Goal: Task Accomplishment & Management: Complete application form

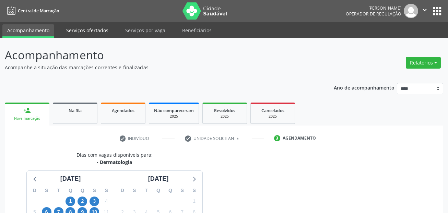
click at [98, 34] on link "Serviços ofertados" at bounding box center [87, 30] width 52 height 12
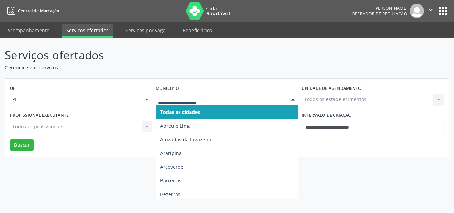
click at [198, 103] on div at bounding box center [227, 100] width 142 height 12
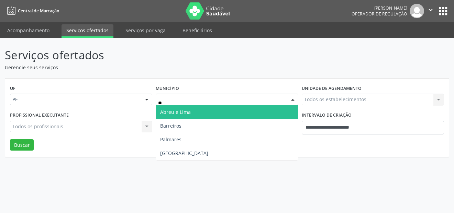
type input "***"
click at [185, 114] on span "[GEOGRAPHIC_DATA]" at bounding box center [226, 112] width 141 height 14
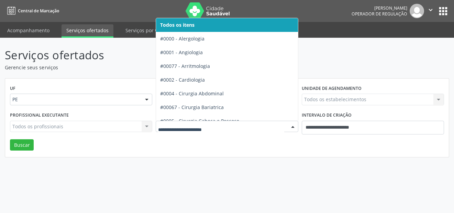
click at [185, 130] on div at bounding box center [227, 127] width 142 height 12
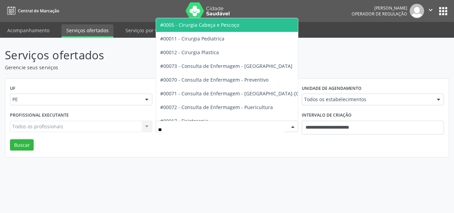
type input "***"
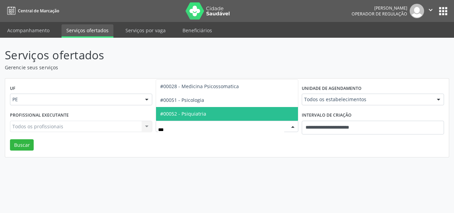
click at [207, 113] on span "#00052 - Psiquiatria" at bounding box center [226, 114] width 141 height 14
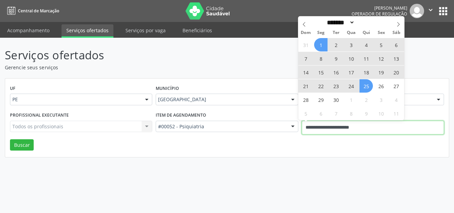
drag, startPoint x: 382, startPoint y: 125, endPoint x: 300, endPoint y: 126, distance: 82.4
click at [300, 126] on div "**********" at bounding box center [373, 124] width 146 height 29
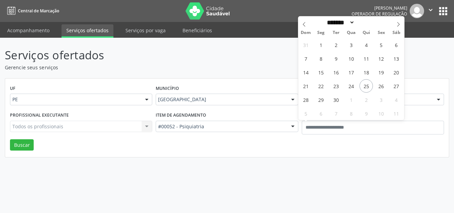
click at [19, 138] on div "Profissional executante Todos os profissionais Todos os profissionais Nenhum re…" at bounding box center [81, 124] width 146 height 29
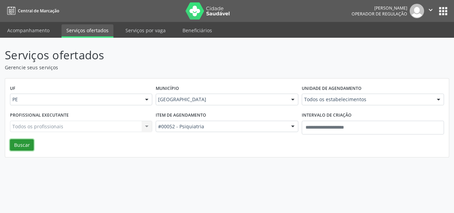
click at [23, 145] on button "Buscar" at bounding box center [22, 145] width 24 height 12
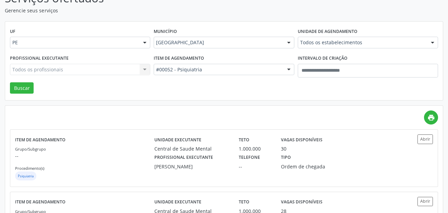
scroll to position [69, 0]
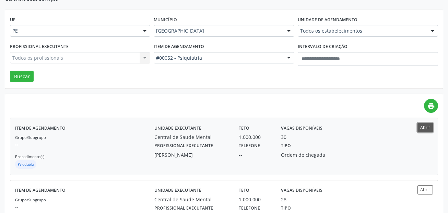
click at [429, 130] on button "Abrir" at bounding box center [425, 127] width 15 height 9
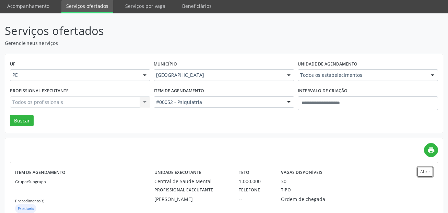
scroll to position [0, 0]
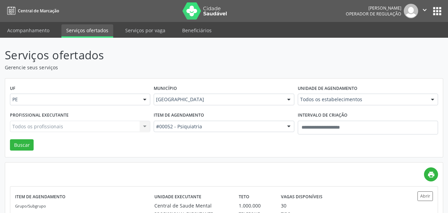
click at [30, 19] on nav "Central de Marcação Alice Moises da Silva Operador de regulação  Configurações…" at bounding box center [224, 11] width 448 height 22
click at [32, 27] on link "Acompanhamento" at bounding box center [28, 30] width 52 height 12
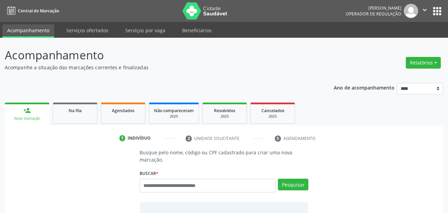
click at [170, 166] on div "Busque pelo nome, código ou CPF cadastrado para criar uma nova marcação. Buscar…" at bounding box center [224, 203] width 179 height 108
click at [174, 191] on input "text" at bounding box center [208, 186] width 136 height 14
paste input "**********"
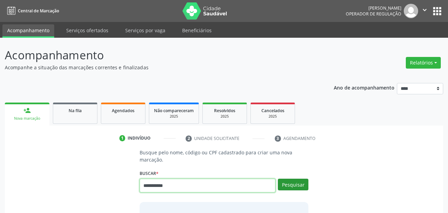
type input "**********"
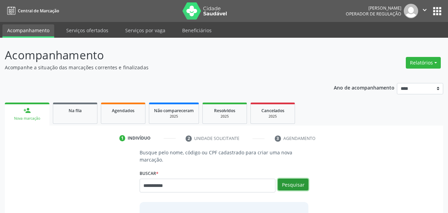
click at [301, 186] on button "Pesquisar" at bounding box center [293, 185] width 31 height 12
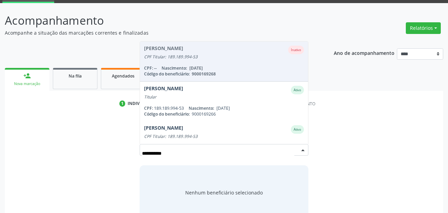
scroll to position [34, 0]
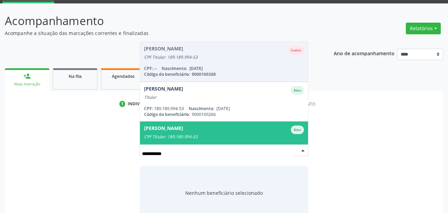
click at [219, 132] on div "Josefa Maria de Melo Ativo" at bounding box center [224, 130] width 160 height 9
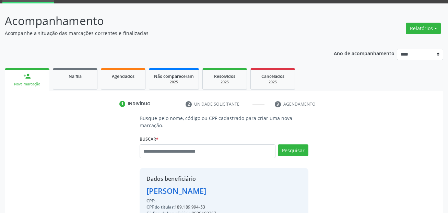
scroll to position [103, 0]
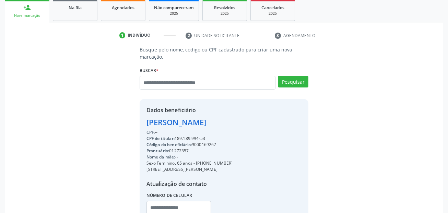
drag, startPoint x: 197, startPoint y: 164, endPoint x: 229, endPoint y: 161, distance: 32.7
click at [229, 161] on div "Sexo Feminino, 65 anos - (81) 99409-1639" at bounding box center [190, 163] width 87 height 6
copy div "(81) 99409-1639"
click at [153, 210] on input "text" at bounding box center [179, 208] width 65 height 14
paste input "**********"
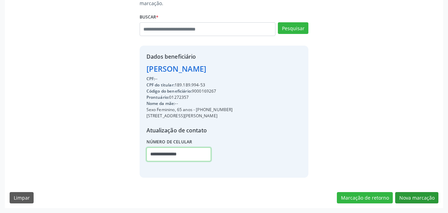
type input "**********"
click at [417, 199] on button "Nova marcação" at bounding box center [416, 198] width 43 height 12
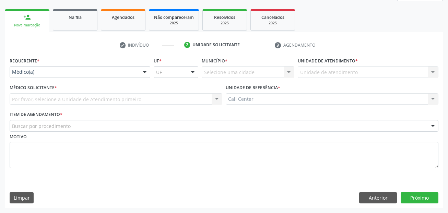
scroll to position [93, 0]
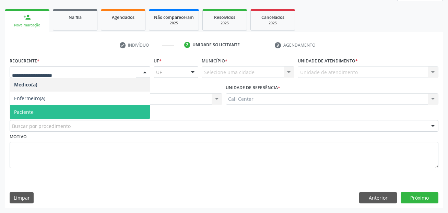
click at [45, 109] on span "Paciente" at bounding box center [80, 112] width 140 height 14
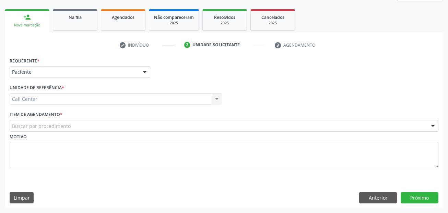
click at [51, 121] on div "Buscar por procedimento" at bounding box center [224, 126] width 429 height 12
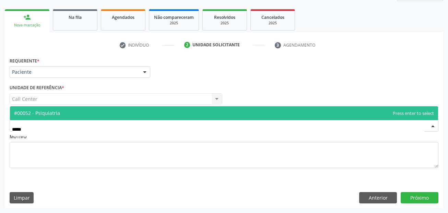
type input "******"
click at [51, 117] on span "#00052 - Psiquiatria" at bounding box center [224, 113] width 428 height 14
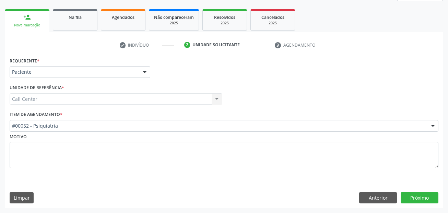
click at [400, 195] on div "Anterior Próximo" at bounding box center [398, 198] width 79 height 12
click at [409, 197] on button "Próximo" at bounding box center [420, 198] width 38 height 12
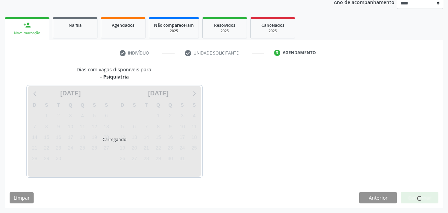
scroll to position [85, 0]
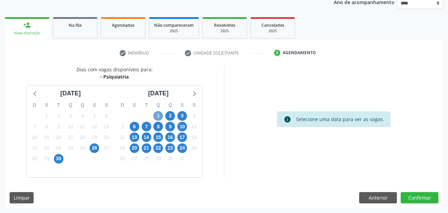
click at [159, 116] on span "1" at bounding box center [158, 116] width 10 height 10
click at [161, 115] on span "1" at bounding box center [158, 116] width 10 height 10
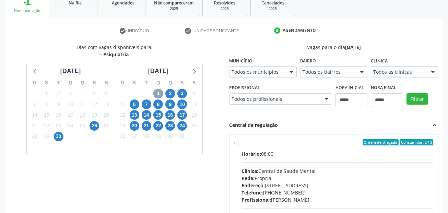
scroll to position [120, 0]
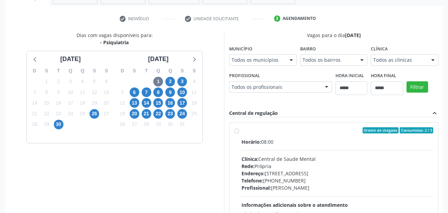
click at [284, 60] on div "Todos os municípios Todos os municípios Recife - PE Nenhum resultado encontrado…" at bounding box center [263, 60] width 68 height 12
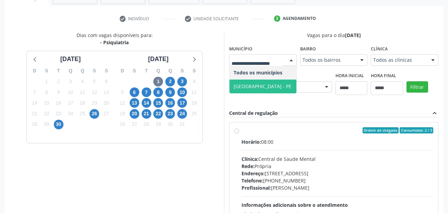
click at [273, 82] on span "Recife - PE" at bounding box center [263, 87] width 67 height 14
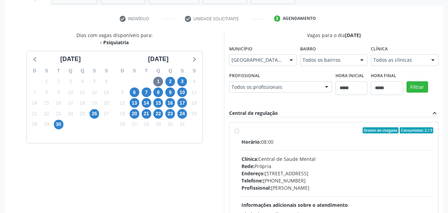
click at [255, 139] on span "Horário:" at bounding box center [252, 142] width 20 height 7
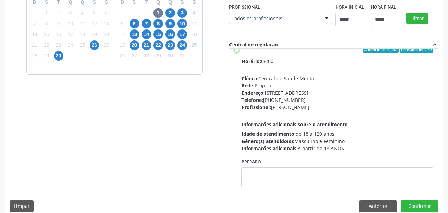
scroll to position [0, 0]
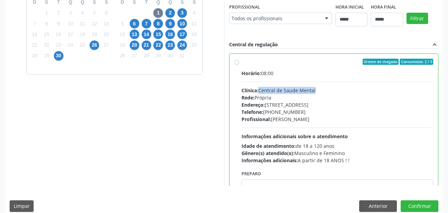
drag, startPoint x: 261, startPoint y: 90, endPoint x: 318, endPoint y: 92, distance: 57.0
click at [318, 92] on div "Clínica: Central de Saude Mental" at bounding box center [338, 90] width 192 height 7
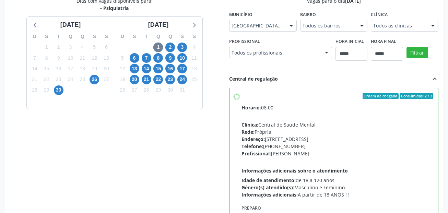
scroll to position [188, 0]
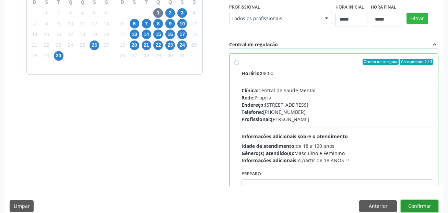
click at [421, 204] on button "Confirmar" at bounding box center [420, 206] width 38 height 12
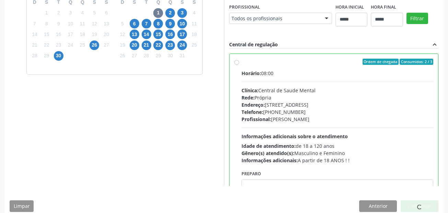
scroll to position [16, 0]
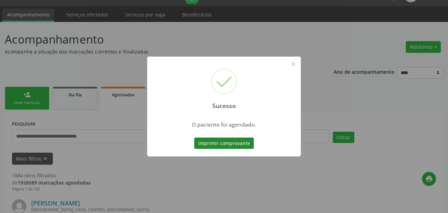
click at [232, 145] on button "Imprimir comprovante" at bounding box center [224, 144] width 60 height 12
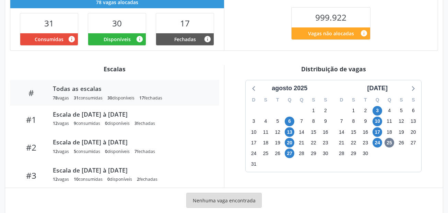
scroll to position [172, 0]
click at [302, 87] on div "agosto 2025" at bounding box center [289, 88] width 41 height 9
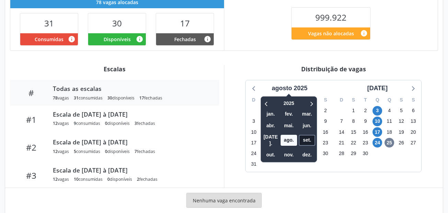
click at [303, 138] on span "set." at bounding box center [307, 140] width 16 height 11
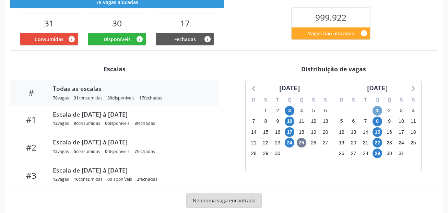
click at [378, 111] on span "1" at bounding box center [378, 111] width 10 height 10
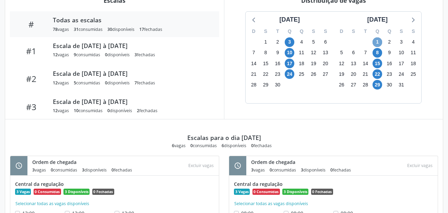
scroll to position [271, 0]
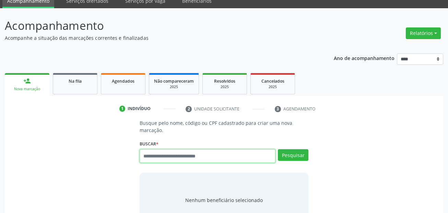
scroll to position [69, 0]
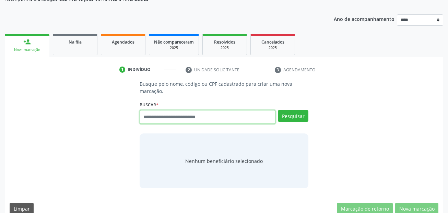
click at [214, 112] on input "text" at bounding box center [208, 117] width 136 height 14
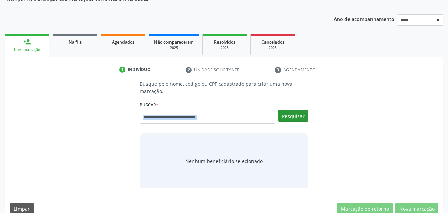
drag, startPoint x: 261, startPoint y: 110, endPoint x: 285, endPoint y: 120, distance: 26.1
click at [285, 120] on div "Buscar * Busque por nome, código ou CPF Nenhum resultado encontrado para: " " D…" at bounding box center [224, 114] width 169 height 29
click at [235, 115] on input "text" at bounding box center [208, 117] width 136 height 14
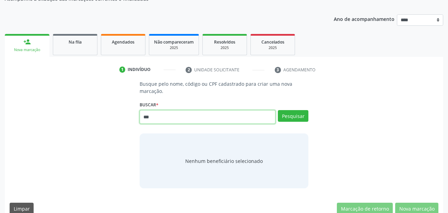
type input "***"
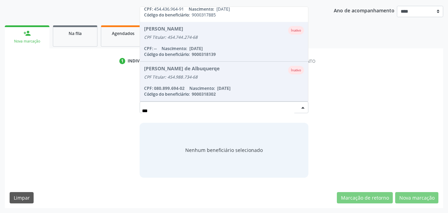
scroll to position [274, 0]
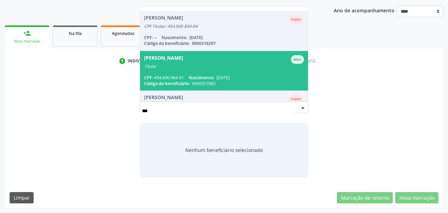
click at [210, 76] on span "Nascimento:" at bounding box center [201, 78] width 25 height 6
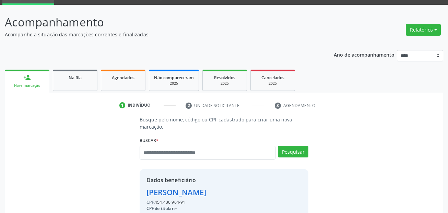
scroll to position [0, 0]
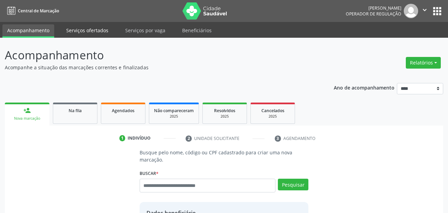
click at [88, 33] on link "Serviços ofertados" at bounding box center [87, 30] width 52 height 12
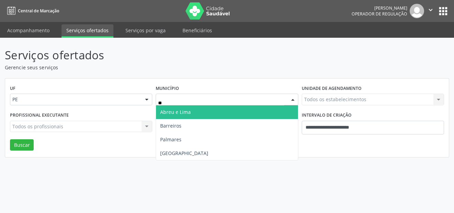
type input "***"
click at [160, 110] on span "Recife" at bounding box center [184, 112] width 48 height 7
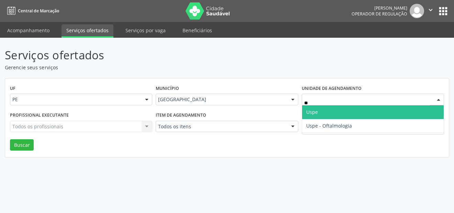
type input "***"
click at [342, 110] on span "Uspe" at bounding box center [372, 112] width 141 height 14
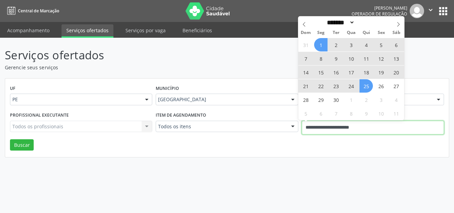
click at [370, 130] on input "**********" at bounding box center [372, 128] width 142 height 14
drag, startPoint x: 370, startPoint y: 130, endPoint x: 302, endPoint y: 31, distance: 120.1
click at [302, 130] on input "**********" at bounding box center [372, 128] width 142 height 14
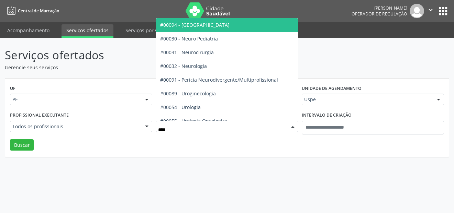
type input "*****"
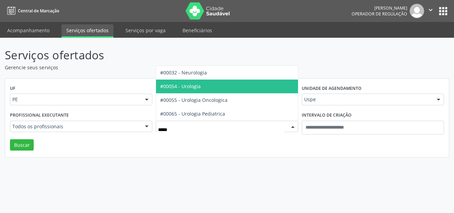
click at [186, 83] on span "#00054 - Urologia" at bounding box center [180, 86] width 41 height 7
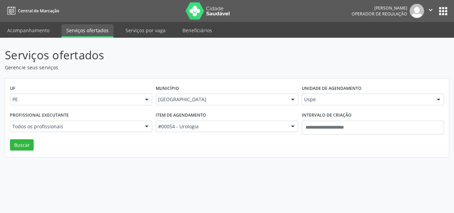
click at [86, 131] on div "Todos os profissionais" at bounding box center [81, 127] width 142 height 12
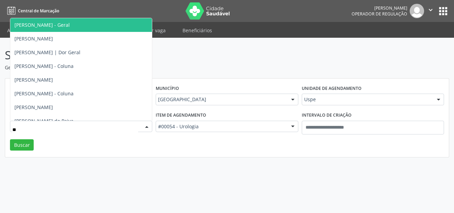
type input "***"
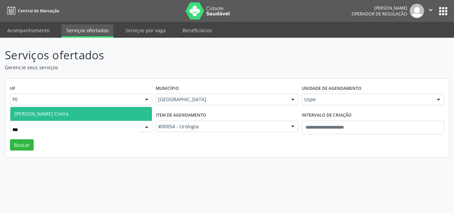
click at [85, 112] on span "Gil Mauricio Ferraz Cintra" at bounding box center [80, 114] width 141 height 14
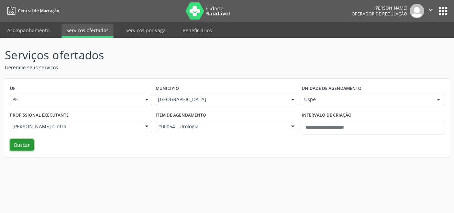
click at [23, 148] on button "Buscar" at bounding box center [22, 145] width 24 height 12
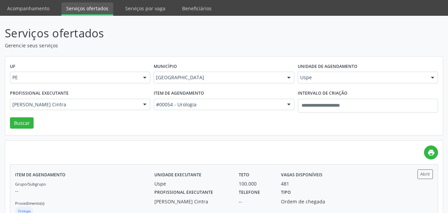
scroll to position [46, 0]
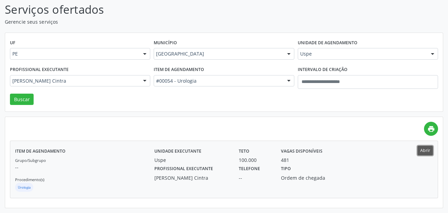
click at [433, 153] on button "Abrir" at bounding box center [425, 150] width 15 height 9
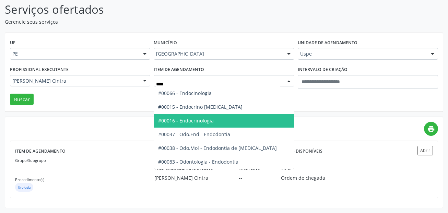
click at [222, 122] on span "#00016 - Endocrinologia" at bounding box center [224, 121] width 140 height 14
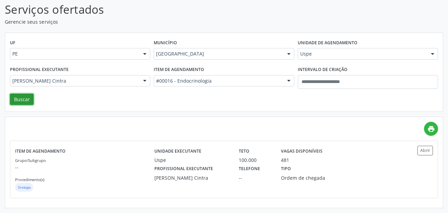
click at [24, 100] on button "Buscar" at bounding box center [22, 100] width 24 height 12
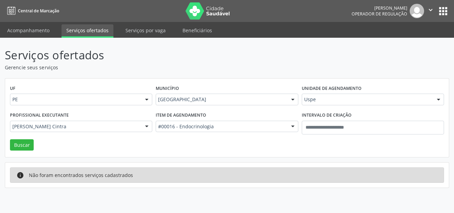
click at [48, 122] on div "Gil Mauricio Ferraz Cintra" at bounding box center [81, 127] width 142 height 12
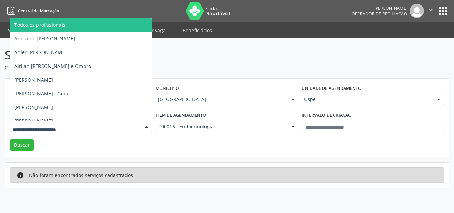
click at [43, 24] on span "Todos os profissionais" at bounding box center [39, 25] width 51 height 7
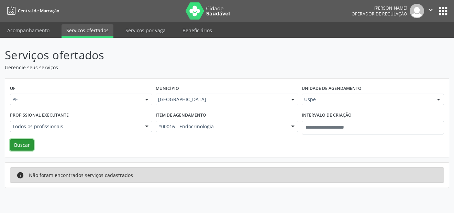
click at [22, 148] on button "Buscar" at bounding box center [22, 145] width 24 height 12
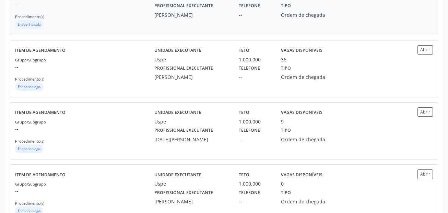
scroll to position [198, 0]
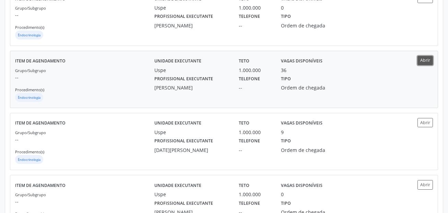
click at [428, 59] on button "Abrir" at bounding box center [425, 60] width 15 height 9
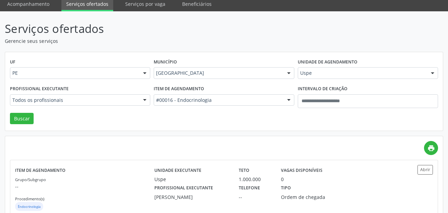
scroll to position [0, 0]
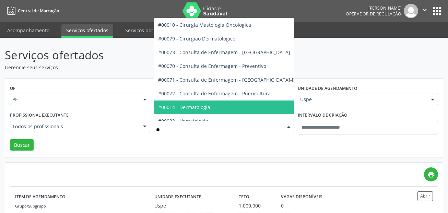
type input "***"
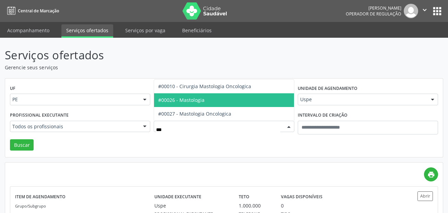
click at [212, 101] on span "#00026 - Mastologia" at bounding box center [224, 100] width 140 height 14
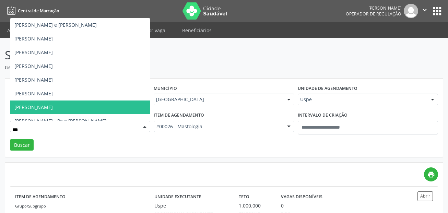
type input "****"
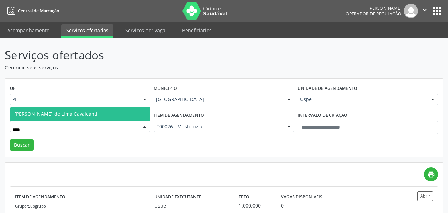
click at [79, 112] on span "Rostand Ramos de Lima Cavalcanti" at bounding box center [55, 114] width 83 height 7
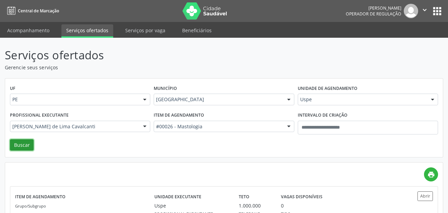
click at [28, 144] on button "Buscar" at bounding box center [22, 145] width 24 height 12
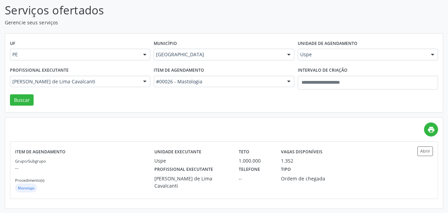
scroll to position [46, 0]
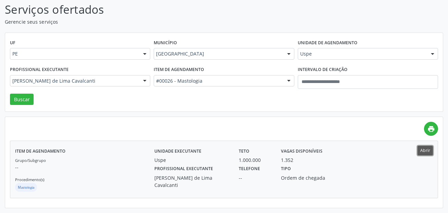
click at [427, 151] on button "Abrir" at bounding box center [425, 150] width 15 height 9
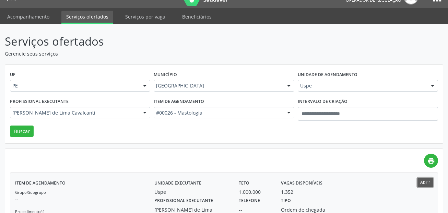
scroll to position [0, 0]
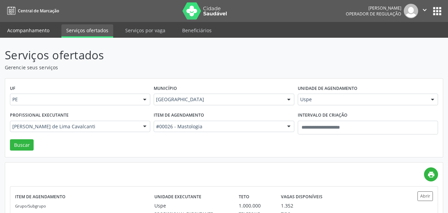
click at [34, 31] on link "Acompanhamento" at bounding box center [28, 30] width 52 height 12
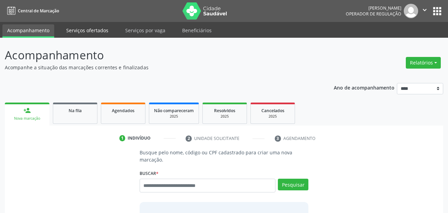
click at [97, 31] on link "Serviços ofertados" at bounding box center [87, 30] width 52 height 12
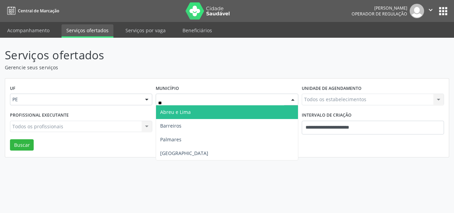
type input "***"
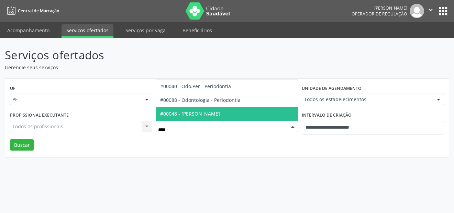
type input "*****"
click at [163, 118] on span "#00088 - Odontologia - Periodontia" at bounding box center [226, 114] width 141 height 14
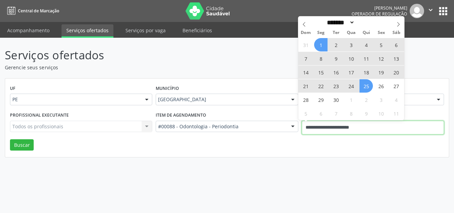
drag, startPoint x: 380, startPoint y: 123, endPoint x: 262, endPoint y: 108, distance: 119.1
click at [262, 108] on div "UF PE PE Nenhum resultado encontrado para: " " Não há nenhuma opção para ser ex…" at bounding box center [226, 118] width 443 height 79
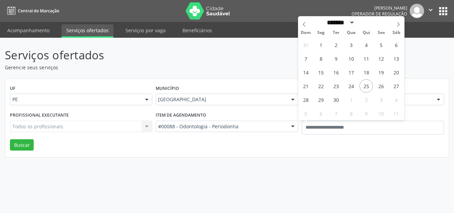
click at [12, 136] on div "Profissional executante Todos os profissionais Todos os profissionais Nenhum re…" at bounding box center [81, 124] width 146 height 29
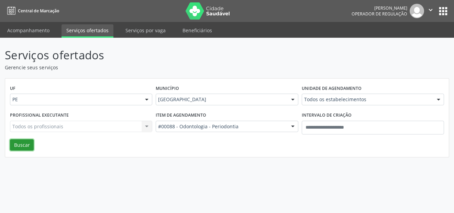
click at [16, 146] on button "Buscar" at bounding box center [22, 145] width 24 height 12
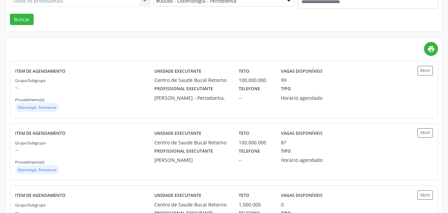
scroll to position [137, 0]
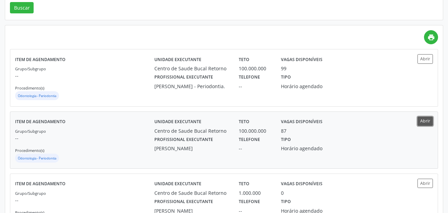
click at [421, 122] on button "Abrir" at bounding box center [425, 121] width 15 height 9
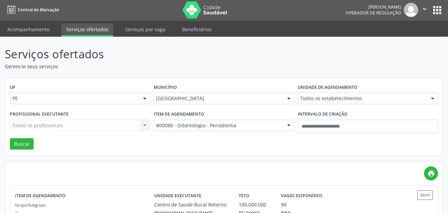
scroll to position [0, 0]
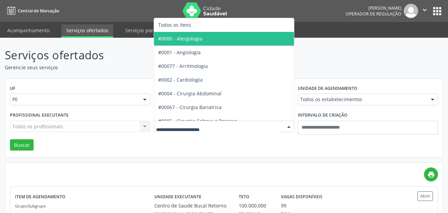
click at [282, 124] on div at bounding box center [224, 127] width 140 height 12
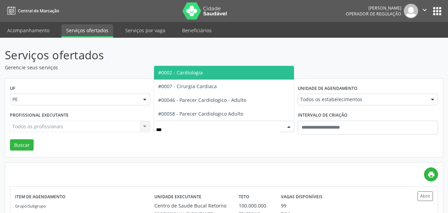
type input "****"
click at [212, 74] on span "#0002 - Cardiologia" at bounding box center [224, 73] width 140 height 14
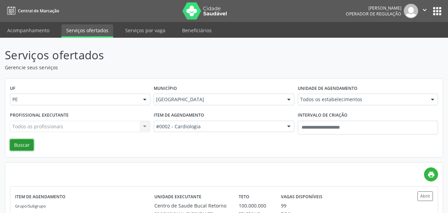
click at [23, 144] on button "Buscar" at bounding box center [22, 145] width 24 height 12
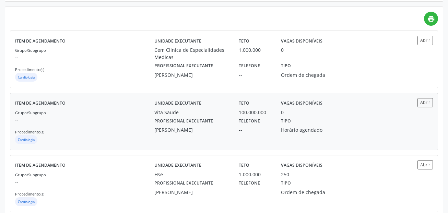
scroll to position [172, 0]
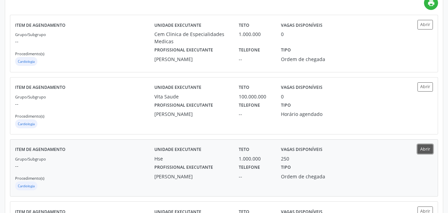
click at [423, 146] on button "Abrir" at bounding box center [425, 149] width 15 height 9
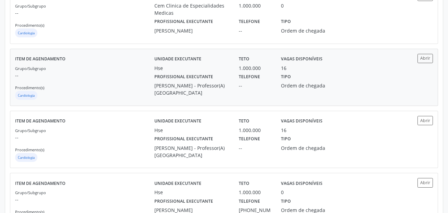
scroll to position [687, 0]
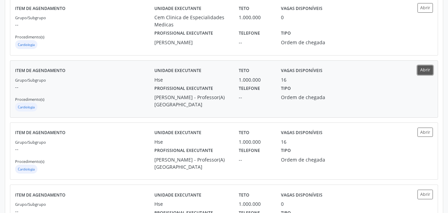
click at [425, 72] on button "Abrir" at bounding box center [425, 70] width 15 height 9
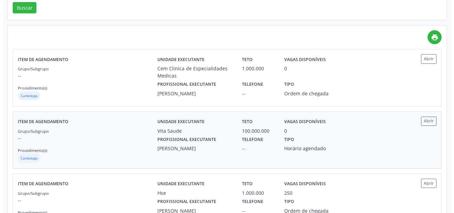
scroll to position [0, 0]
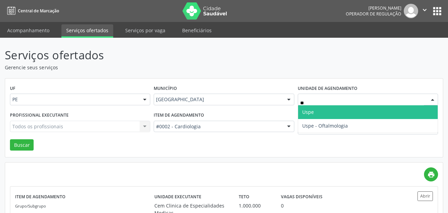
type input "*"
type input "***"
click at [318, 113] on span "Hse" at bounding box center [368, 112] width 140 height 14
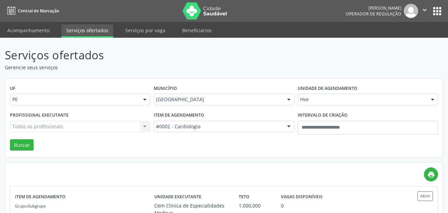
click at [21, 125] on div "Todos os profissionais Todos os profissionais Nenhum resultado encontrado para:…" at bounding box center [80, 127] width 140 height 12
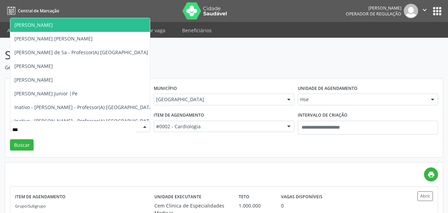
type input "****"
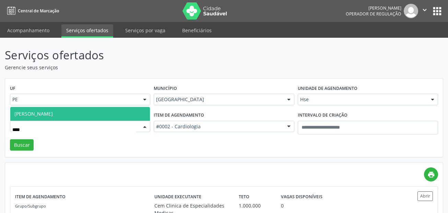
click at [40, 119] on span "Margarida Maria Maia de Madureira Beça" at bounding box center [80, 114] width 140 height 14
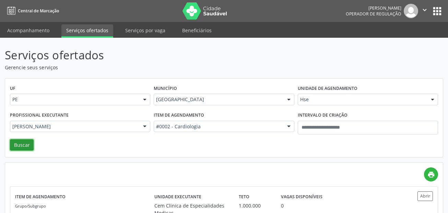
click at [32, 147] on button "Buscar" at bounding box center [22, 145] width 24 height 12
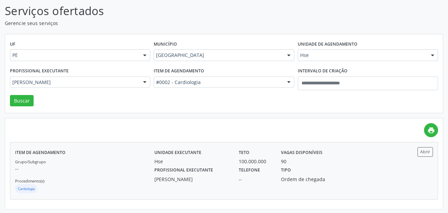
scroll to position [46, 0]
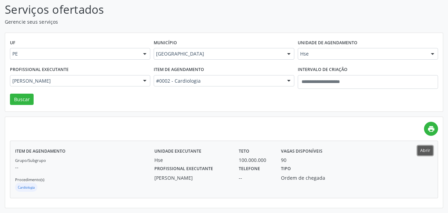
click at [424, 146] on button "Abrir" at bounding box center [425, 150] width 15 height 9
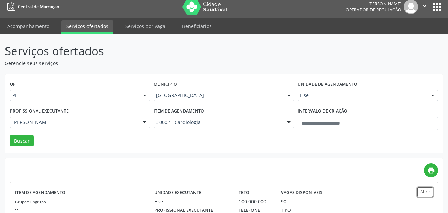
scroll to position [0, 0]
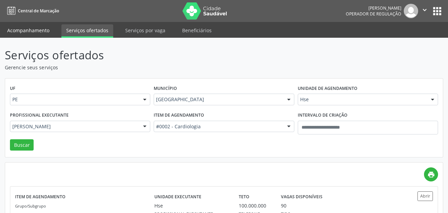
click at [37, 28] on link "Acompanhamento" at bounding box center [28, 30] width 52 height 12
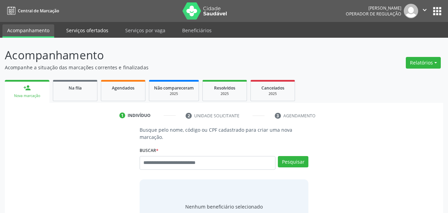
click at [83, 32] on link "Serviços ofertados" at bounding box center [87, 30] width 52 height 12
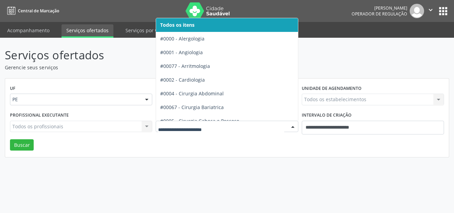
drag, startPoint x: 234, startPoint y: 129, endPoint x: 236, endPoint y: 123, distance: 7.3
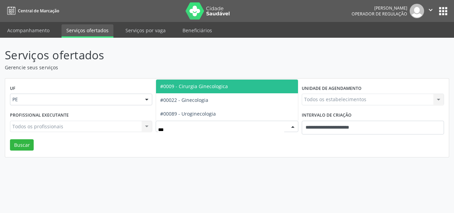
type input "****"
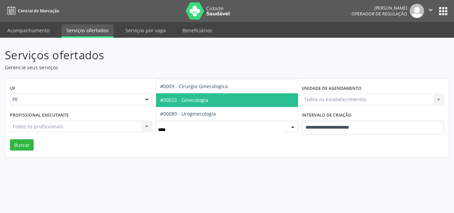
click at [213, 104] on span "#00022 - Ginecologia" at bounding box center [226, 100] width 141 height 14
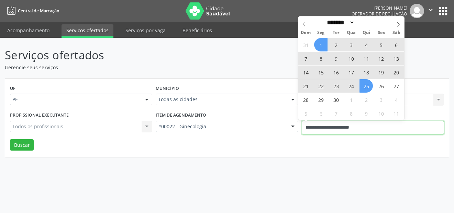
drag, startPoint x: 407, startPoint y: 132, endPoint x: 244, endPoint y: 136, distance: 163.1
click at [244, 136] on div "Profissional executante Todos os profissionais Todos os profissionais Nenhum re…" at bounding box center [226, 124] width 437 height 29
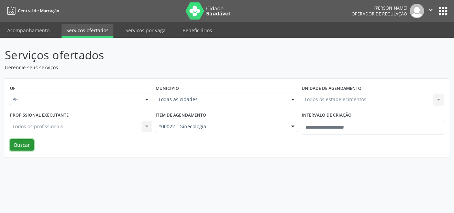
click at [27, 147] on button "Buscar" at bounding box center [22, 145] width 24 height 12
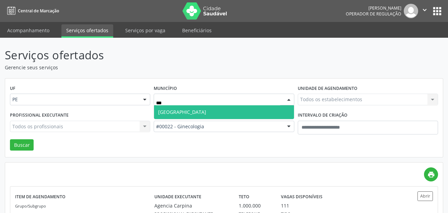
click at [174, 108] on span "Recife" at bounding box center [224, 112] width 140 height 14
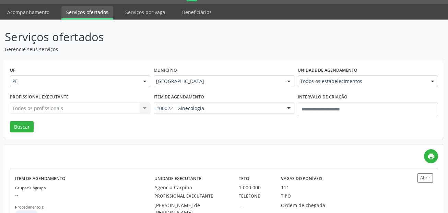
scroll to position [34, 0]
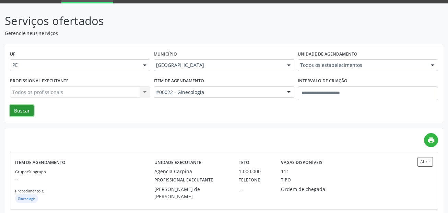
click at [20, 112] on button "Buscar" at bounding box center [22, 111] width 24 height 12
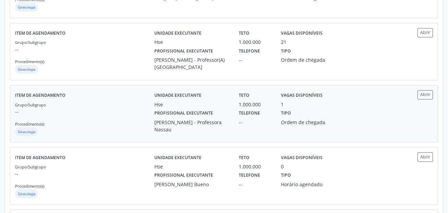
scroll to position [549, 0]
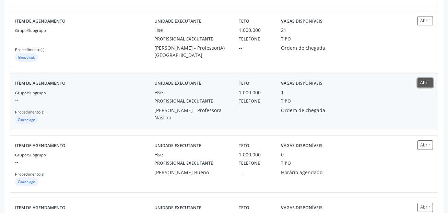
click at [431, 85] on button "Abrir" at bounding box center [425, 82] width 15 height 9
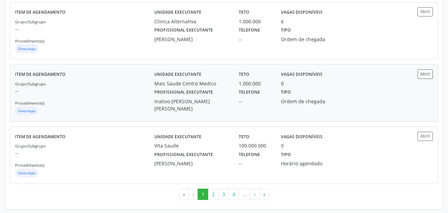
scroll to position [933, 0]
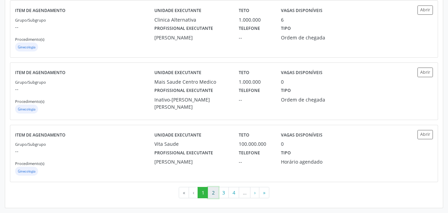
click at [215, 193] on button "2" at bounding box center [213, 193] width 11 height 12
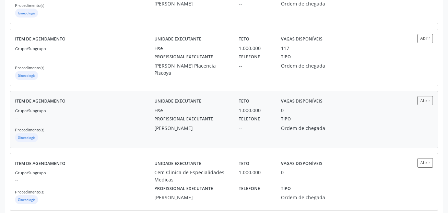
scroll to position [206, 0]
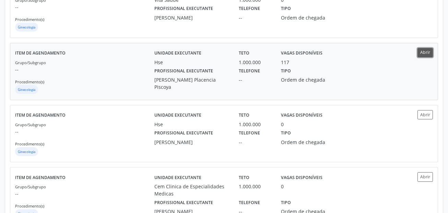
click at [425, 56] on button "Abrir" at bounding box center [425, 52] width 15 height 9
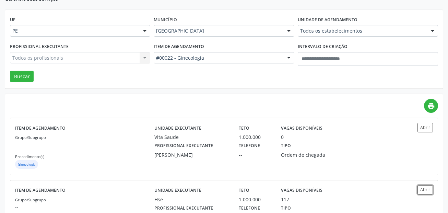
scroll to position [0, 0]
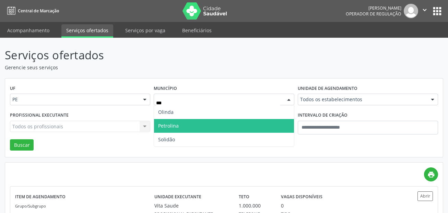
drag, startPoint x: 175, startPoint y: 120, endPoint x: 172, endPoint y: 118, distance: 4.0
click at [174, 120] on span "Petrolina" at bounding box center [224, 126] width 140 height 14
type input "***"
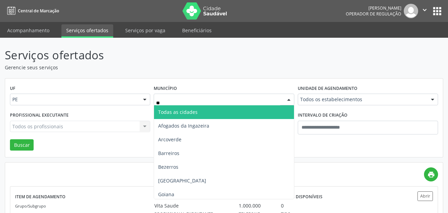
type input "***"
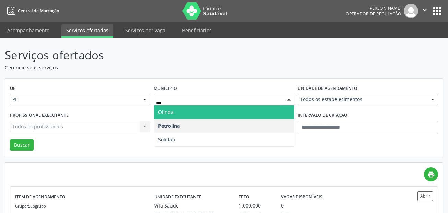
click at [162, 110] on span "Olinda" at bounding box center [165, 112] width 15 height 7
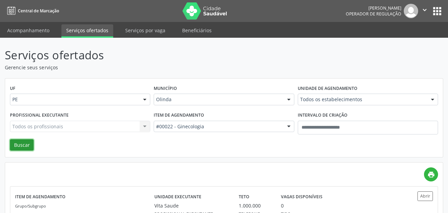
click at [26, 139] on button "Buscar" at bounding box center [22, 145] width 24 height 12
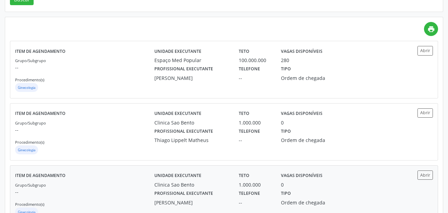
scroll to position [103, 0]
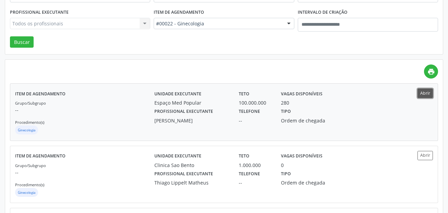
click at [428, 93] on button "Abrir" at bounding box center [425, 93] width 15 height 9
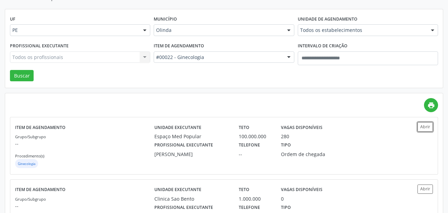
scroll to position [0, 0]
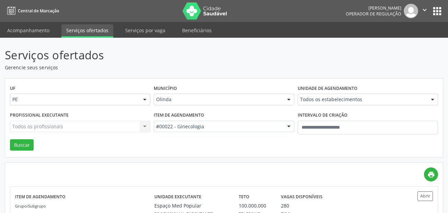
click at [34, 20] on nav "Central de Marcação Alice Moises da Silva Operador de regulação  Configurações…" at bounding box center [224, 11] width 448 height 22
click at [34, 26] on link "Acompanhamento" at bounding box center [28, 30] width 52 height 12
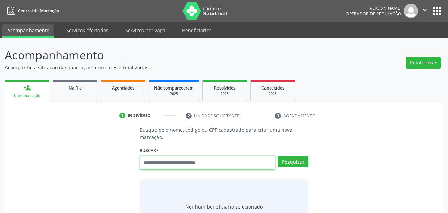
click at [190, 158] on div "Busque pelo nome, código ou CPF cadastrado para criar uma nova marcação. Buscar…" at bounding box center [224, 180] width 179 height 108
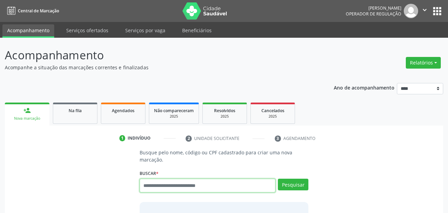
drag, startPoint x: 190, startPoint y: 158, endPoint x: 165, endPoint y: 185, distance: 36.7
click at [165, 185] on input "text" at bounding box center [208, 186] width 136 height 14
paste input "**********"
type input "**********"
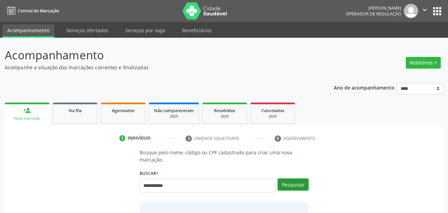
click at [287, 181] on button "Pesquisar" at bounding box center [293, 185] width 31 height 12
type input "**********"
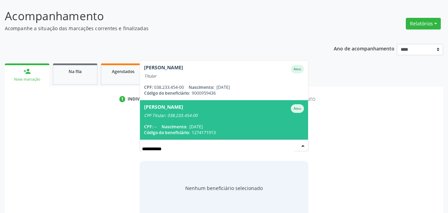
scroll to position [69, 0]
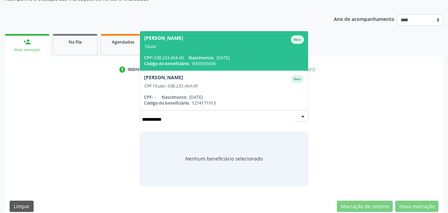
click at [204, 56] on span "Nascimento:" at bounding box center [201, 58] width 25 height 6
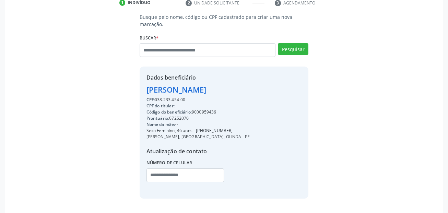
scroll to position [137, 0]
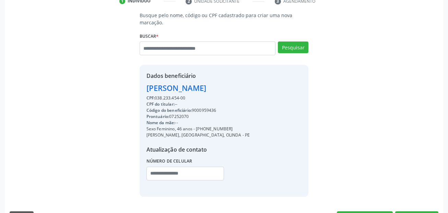
drag, startPoint x: 196, startPoint y: 130, endPoint x: 229, endPoint y: 130, distance: 32.6
click at [229, 131] on div "Sexo Feminino, 46 anos - (81) 99601-4884" at bounding box center [199, 129] width 104 height 6
copy div "(81) 99601-4884"
drag, startPoint x: 151, startPoint y: 173, endPoint x: 155, endPoint y: 174, distance: 3.9
click at [151, 173] on input "text" at bounding box center [186, 174] width 78 height 14
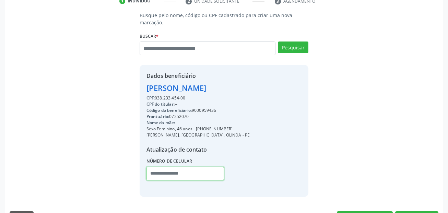
paste input "**********"
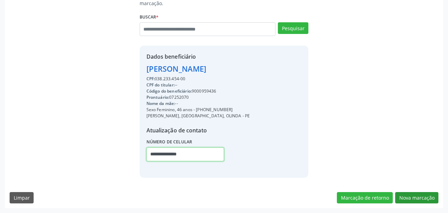
type input "**********"
click at [420, 195] on button "Nova marcação" at bounding box center [416, 198] width 43 height 12
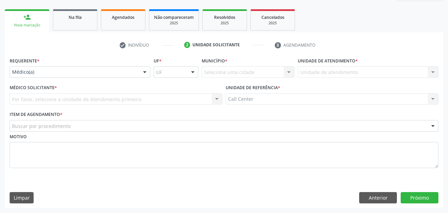
scroll to position [93, 0]
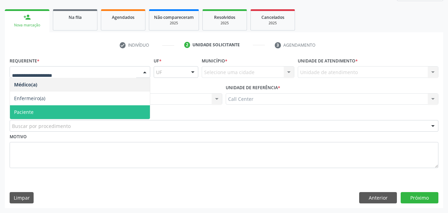
click at [36, 113] on span "Paciente" at bounding box center [80, 112] width 140 height 14
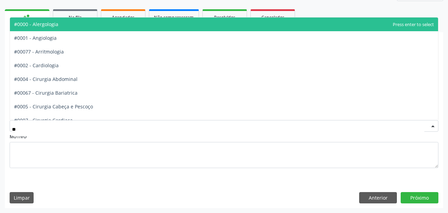
type input "***"
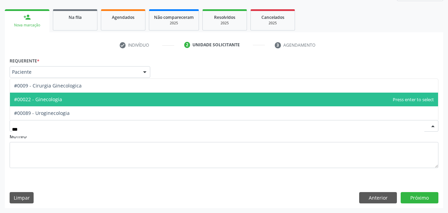
click at [65, 104] on span "#00022 - Ginecologia" at bounding box center [224, 100] width 428 height 14
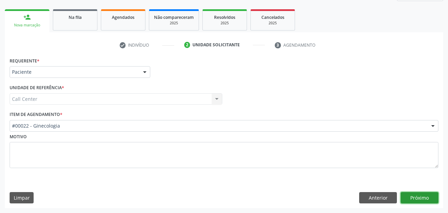
click at [427, 196] on button "Próximo" at bounding box center [420, 198] width 38 height 12
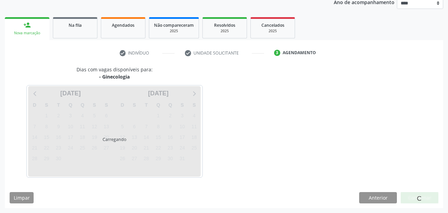
scroll to position [85, 0]
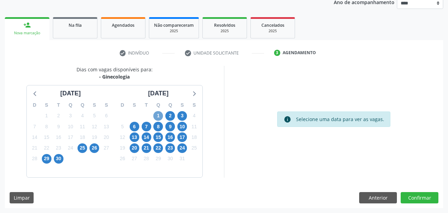
click at [160, 117] on span "1" at bounding box center [158, 116] width 10 height 10
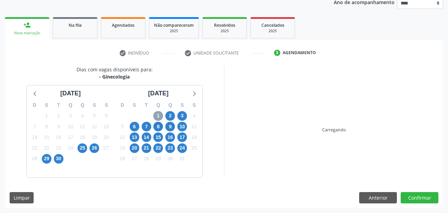
click at [160, 117] on span "1" at bounding box center [158, 116] width 10 height 10
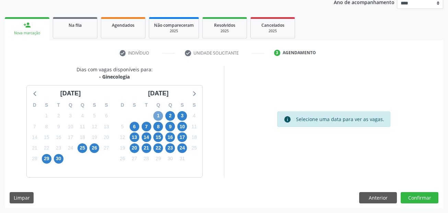
click at [160, 117] on span "1" at bounding box center [158, 116] width 10 height 10
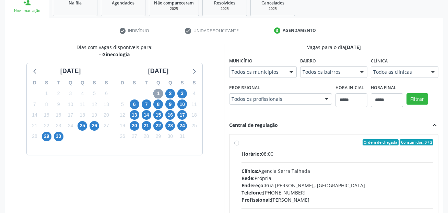
scroll to position [120, 0]
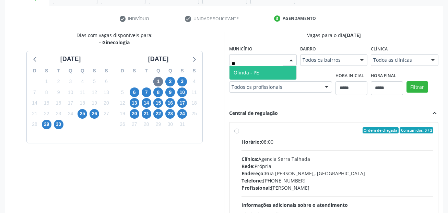
type input "***"
click at [247, 69] on span "Olinda - PE" at bounding box center [246, 72] width 25 height 7
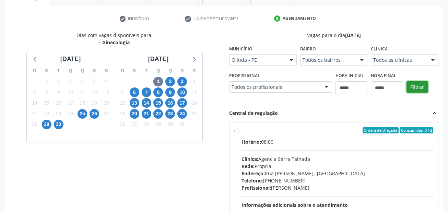
click at [421, 86] on button "Filtrar" at bounding box center [418, 87] width 22 height 12
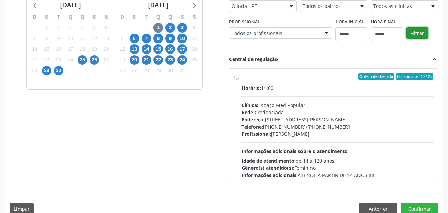
scroll to position [185, 0]
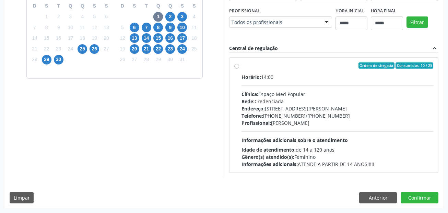
click at [242, 67] on label "Ordem de chegada Consumidos: 10 / 25 Horário: 14:00 Clínica: Espaço Med Popular…" at bounding box center [338, 114] width 192 height 105
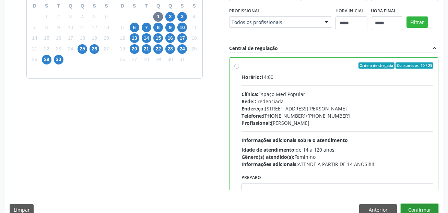
click at [433, 210] on button "Confirmar" at bounding box center [420, 210] width 38 height 12
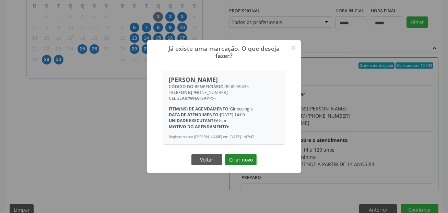
click at [237, 159] on button "Criar novo" at bounding box center [241, 160] width 32 height 12
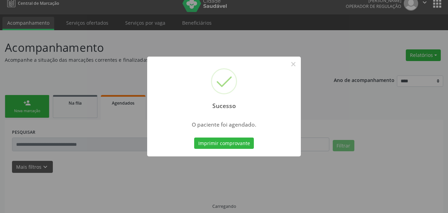
scroll to position [0, 0]
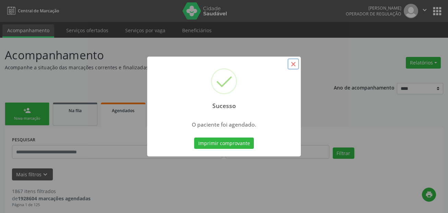
click at [295, 65] on button "×" at bounding box center [294, 64] width 12 height 12
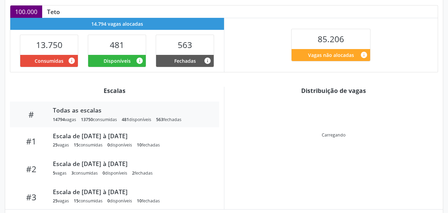
scroll to position [154, 0]
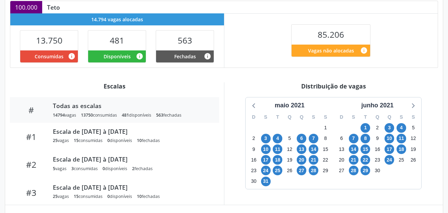
click at [300, 82] on div "Distribuição de vagas" at bounding box center [333, 86] width 209 height 8
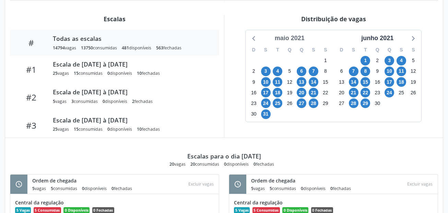
click at [302, 38] on div "maio 2021" at bounding box center [289, 38] width 35 height 9
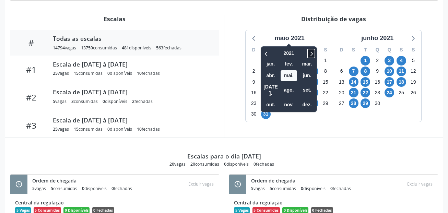
click at [314, 53] on icon at bounding box center [311, 53] width 7 height 8
click at [311, 89] on span "set." at bounding box center [307, 90] width 16 height 11
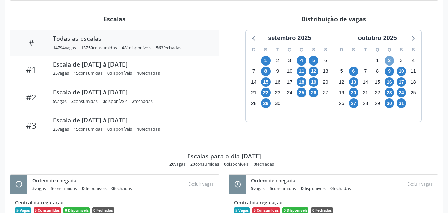
click at [388, 60] on span "2" at bounding box center [390, 61] width 10 height 10
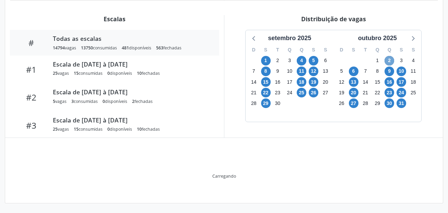
click at [388, 60] on span "2" at bounding box center [390, 61] width 10 height 10
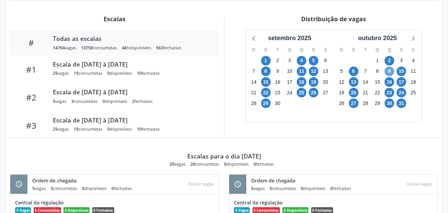
click at [390, 72] on span "9" at bounding box center [390, 72] width 10 height 10
click at [391, 82] on span "16" at bounding box center [390, 82] width 10 height 10
click at [389, 92] on span "23" at bounding box center [390, 93] width 10 height 10
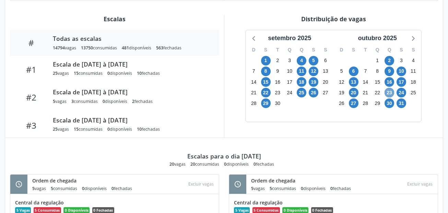
click at [389, 92] on span "23" at bounding box center [390, 93] width 10 height 10
click at [402, 69] on span "10" at bounding box center [402, 72] width 10 height 10
click at [404, 82] on span "17" at bounding box center [402, 82] width 10 height 10
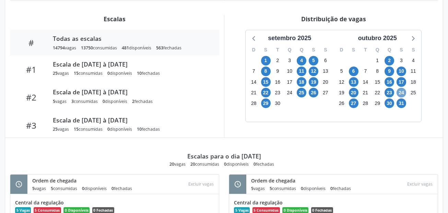
click at [401, 92] on span "24" at bounding box center [402, 93] width 10 height 10
click at [389, 93] on span "23" at bounding box center [390, 93] width 10 height 10
click at [353, 93] on span "20" at bounding box center [354, 93] width 10 height 10
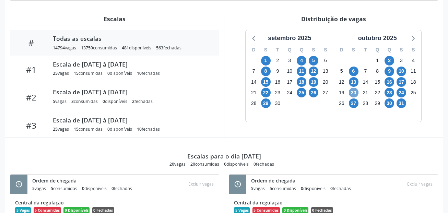
click at [353, 93] on span "20" at bounding box center [354, 93] width 10 height 10
click at [355, 82] on span "13" at bounding box center [354, 82] width 10 height 10
click at [353, 73] on span "6" at bounding box center [354, 72] width 10 height 10
click at [353, 72] on span "6" at bounding box center [354, 72] width 10 height 10
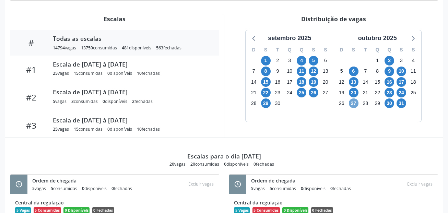
click at [357, 103] on span "27" at bounding box center [354, 104] width 10 height 10
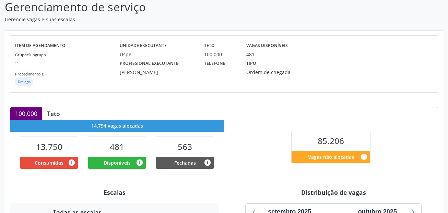
scroll to position [0, 0]
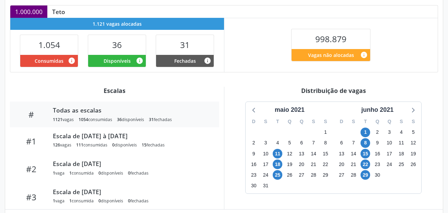
scroll to position [186, 0]
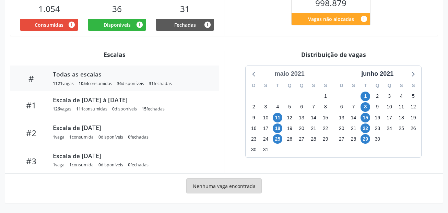
click at [295, 72] on div "maio 2021" at bounding box center [289, 73] width 35 height 9
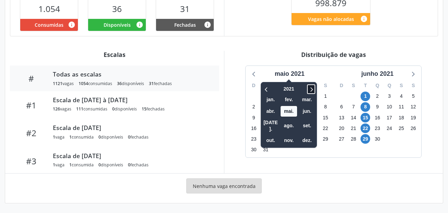
click at [312, 89] on icon at bounding box center [311, 89] width 7 height 8
click at [309, 87] on icon at bounding box center [311, 89] width 7 height 8
click at [307, 123] on span "set." at bounding box center [307, 125] width 16 height 11
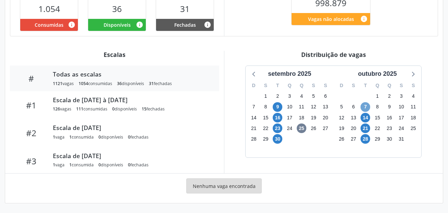
click at [365, 105] on span "7" at bounding box center [366, 107] width 10 height 10
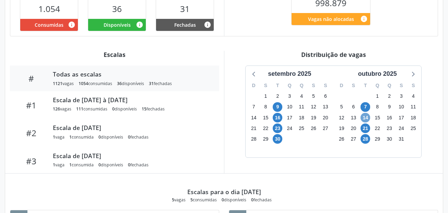
click at [366, 116] on span "14" at bounding box center [366, 118] width 10 height 10
click at [365, 126] on span "21" at bounding box center [366, 129] width 10 height 10
click at [367, 137] on span "28" at bounding box center [366, 139] width 10 height 10
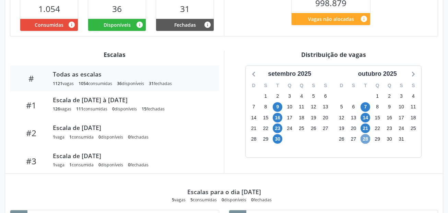
click at [367, 137] on span "28" at bounding box center [366, 139] width 10 height 10
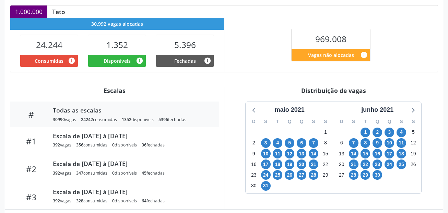
scroll to position [222, 0]
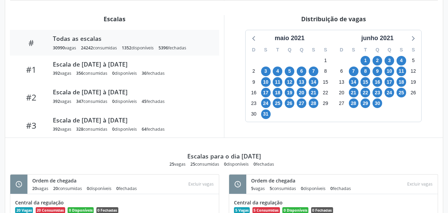
drag, startPoint x: 299, startPoint y: 39, endPoint x: 306, endPoint y: 45, distance: 8.3
click at [299, 39] on div "maio 2021" at bounding box center [289, 38] width 35 height 9
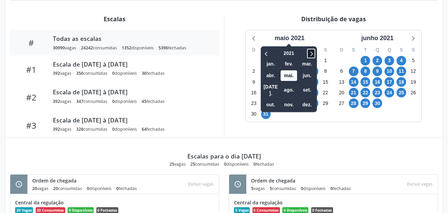
click at [315, 51] on icon at bounding box center [311, 53] width 7 height 8
click at [310, 85] on span "set." at bounding box center [307, 90] width 16 height 11
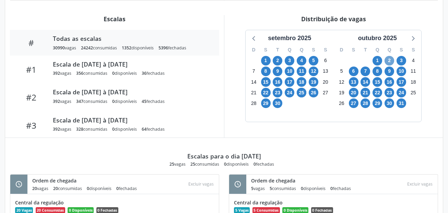
click at [393, 60] on span "2" at bounding box center [390, 61] width 10 height 10
click at [401, 60] on span "3" at bounding box center [402, 61] width 10 height 10
click at [356, 72] on span "6" at bounding box center [354, 72] width 10 height 10
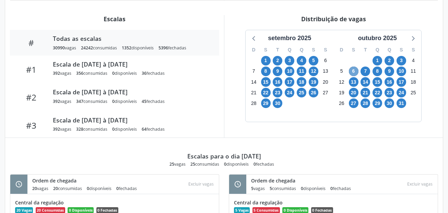
click at [355, 71] on span "6" at bounding box center [354, 72] width 10 height 10
click at [364, 71] on span "7" at bounding box center [366, 72] width 10 height 10
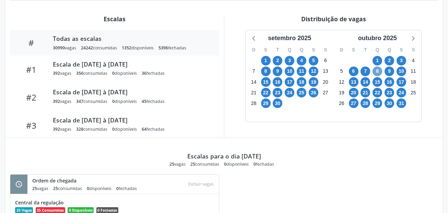
click at [377, 72] on span "8" at bounding box center [378, 72] width 10 height 10
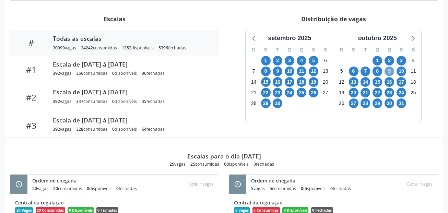
click at [392, 72] on span "9" at bounding box center [390, 72] width 10 height 10
click at [401, 72] on span "10" at bounding box center [402, 72] width 10 height 10
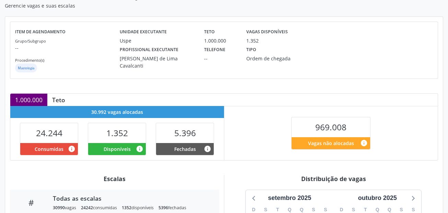
scroll to position [0, 0]
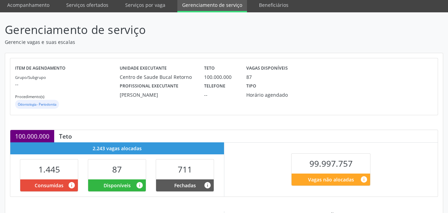
scroll to position [184, 0]
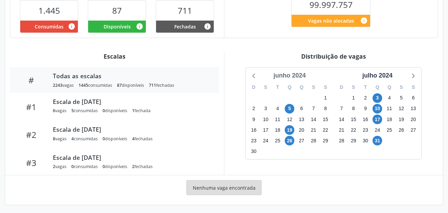
click at [297, 74] on div "junho 2024" at bounding box center [290, 75] width 38 height 9
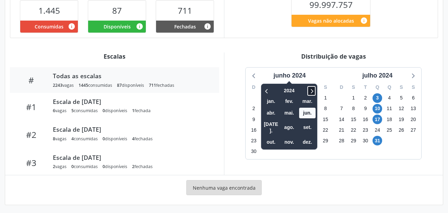
click at [315, 93] on icon at bounding box center [311, 91] width 7 height 8
click at [315, 124] on span "set." at bounding box center [307, 127] width 16 height 11
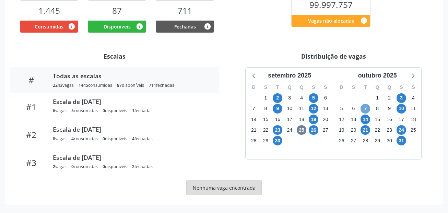
click at [363, 106] on span "7" at bounding box center [366, 109] width 10 height 10
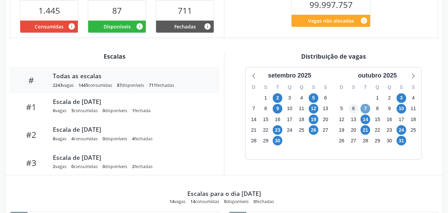
scroll to position [219, 0]
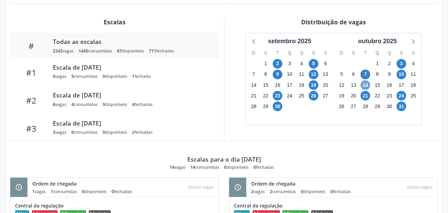
click at [366, 86] on span "14" at bounding box center [366, 85] width 10 height 10
click at [364, 97] on span "21" at bounding box center [366, 96] width 10 height 10
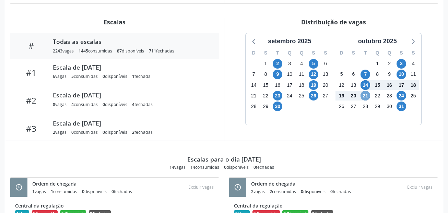
click at [364, 97] on span "21" at bounding box center [366, 96] width 10 height 10
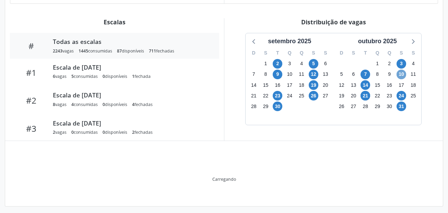
click at [403, 74] on span "10" at bounding box center [402, 75] width 10 height 10
click at [400, 73] on span "10" at bounding box center [402, 75] width 10 height 10
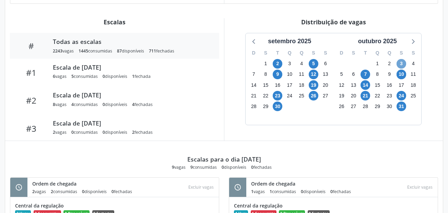
click at [400, 64] on span "3" at bounding box center [402, 64] width 10 height 10
drag, startPoint x: 400, startPoint y: 64, endPoint x: 401, endPoint y: 70, distance: 5.8
click at [400, 65] on span "3" at bounding box center [402, 64] width 10 height 10
click at [404, 96] on span "24" at bounding box center [402, 96] width 10 height 10
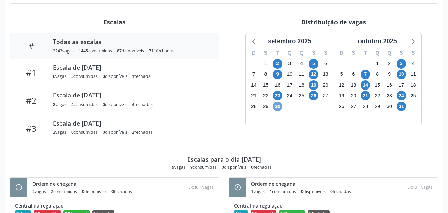
click at [279, 110] on span "30" at bounding box center [278, 107] width 10 height 10
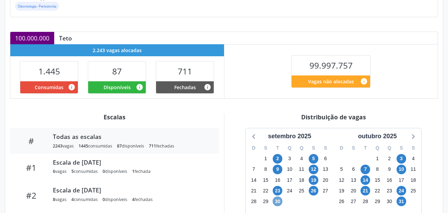
scroll to position [16, 0]
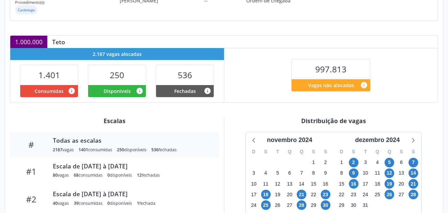
scroll to position [137, 0]
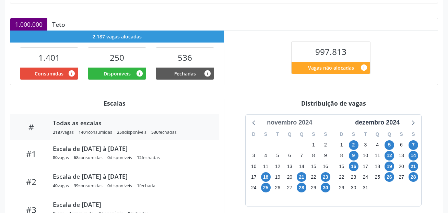
click at [300, 118] on div "novembro 2024" at bounding box center [289, 122] width 51 height 9
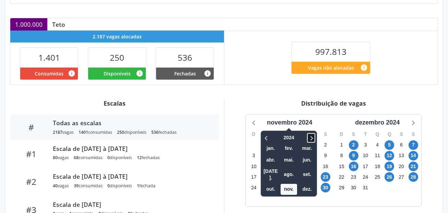
click at [312, 140] on icon at bounding box center [311, 138] width 7 height 8
click at [303, 169] on span "set." at bounding box center [307, 174] width 16 height 11
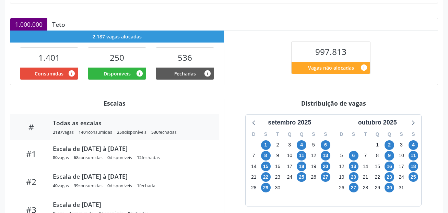
click at [303, 169] on div "novembro 2024 2025 jan. fev. mar. abr. mai. jun. [DATE]. ago. set. out. nov. de…" at bounding box center [334, 161] width 176 height 92
click at [352, 158] on span "6" at bounding box center [354, 156] width 10 height 10
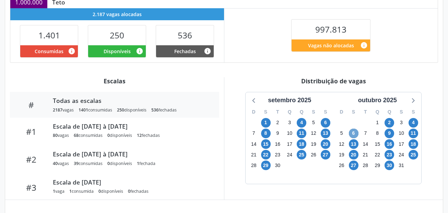
scroll to position [206, 0]
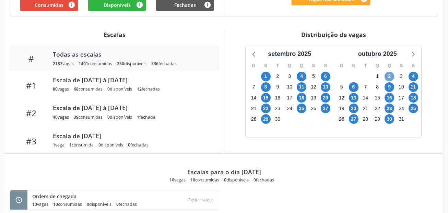
click at [392, 78] on span "2" at bounding box center [390, 77] width 10 height 10
click at [391, 77] on span "2" at bounding box center [390, 77] width 10 height 10
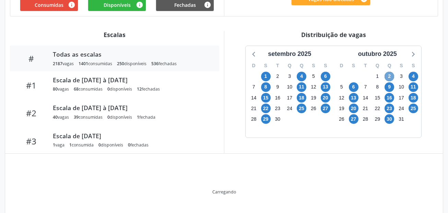
click at [391, 77] on span "2" at bounding box center [390, 77] width 10 height 10
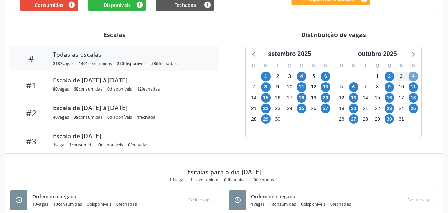
click at [410, 74] on span "4" at bounding box center [414, 77] width 10 height 10
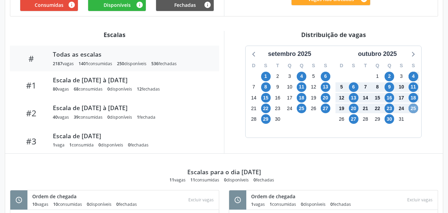
click at [413, 109] on span "25" at bounding box center [414, 109] width 10 height 10
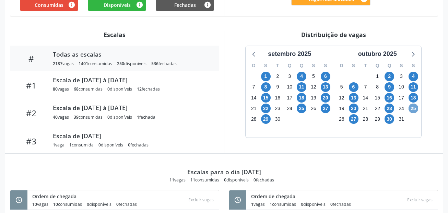
click at [411, 107] on span "25" at bounding box center [414, 109] width 10 height 10
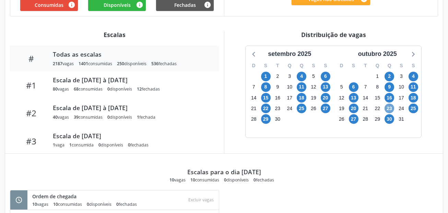
click at [386, 108] on span "23" at bounding box center [390, 109] width 10 height 10
click at [352, 111] on span "20" at bounding box center [354, 109] width 10 height 10
click at [354, 112] on span "20" at bounding box center [354, 109] width 10 height 10
click at [412, 95] on span "18" at bounding box center [414, 98] width 10 height 10
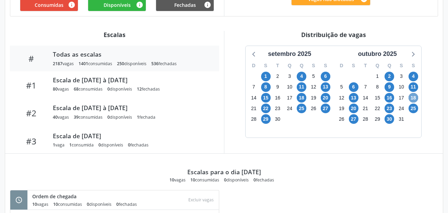
click at [412, 95] on span "18" at bounding box center [414, 98] width 10 height 10
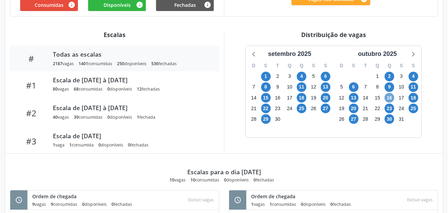
click at [390, 101] on span "16" at bounding box center [390, 98] width 10 height 10
click at [389, 101] on span "16" at bounding box center [390, 98] width 10 height 10
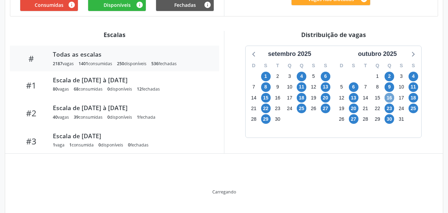
click at [389, 101] on span "16" at bounding box center [390, 98] width 10 height 10
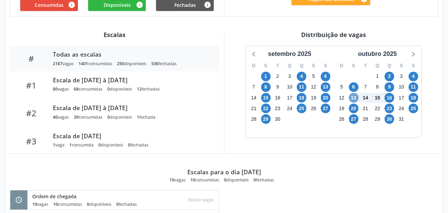
click at [351, 97] on span "13" at bounding box center [354, 98] width 10 height 10
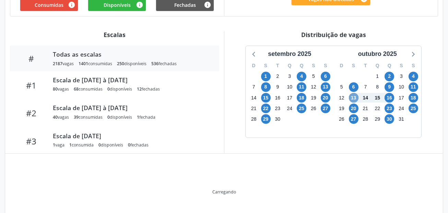
click at [351, 97] on span "13" at bounding box center [354, 98] width 10 height 10
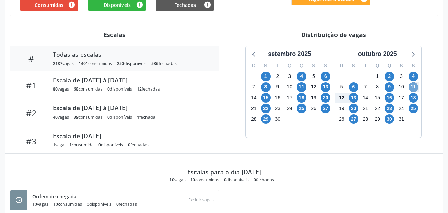
click at [418, 88] on span "11" at bounding box center [414, 87] width 10 height 10
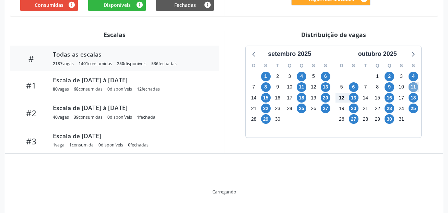
click at [418, 87] on span "11" at bounding box center [414, 87] width 10 height 10
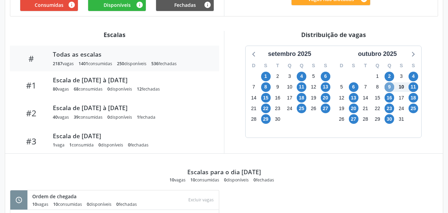
click at [389, 89] on span "9" at bounding box center [390, 87] width 10 height 10
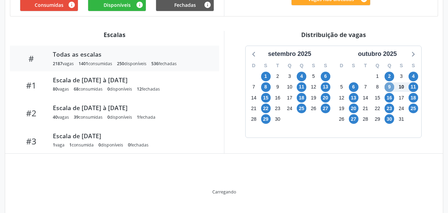
click at [389, 89] on span "9" at bounding box center [390, 87] width 10 height 10
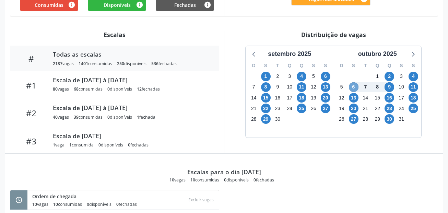
click at [354, 89] on span "6" at bounding box center [354, 87] width 10 height 10
click at [414, 77] on span "4" at bounding box center [414, 77] width 10 height 10
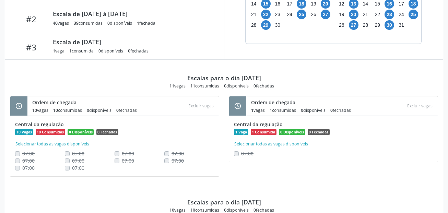
scroll to position [275, 0]
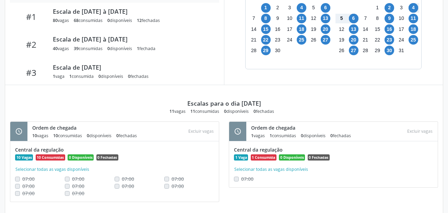
drag, startPoint x: 398, startPoint y: 85, endPoint x: 383, endPoint y: 81, distance: 15.1
click at [383, 81] on div "Escalas # Todas as escalas 2187 vagas 1401 consumidas 250 disponíveis 536 fecha…" at bounding box center [224, 148] width 428 height 372
click at [382, 78] on div "Distribuição de vagas setembro 2025 D S T Q Q S S 31 1 2 3 4 5 6 7 8 9 10 11 12…" at bounding box center [333, 23] width 219 height 123
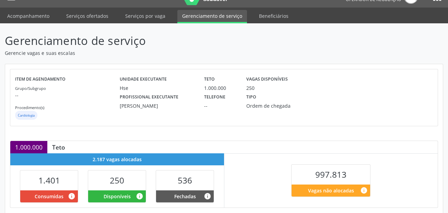
scroll to position [0, 0]
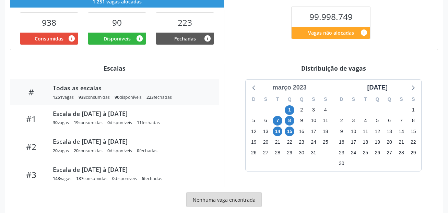
scroll to position [184, 0]
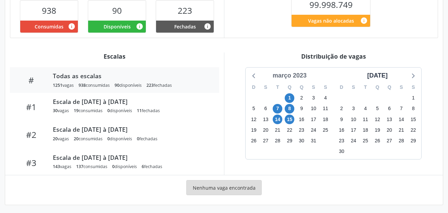
click at [286, 76] on div "março 2023" at bounding box center [289, 75] width 39 height 9
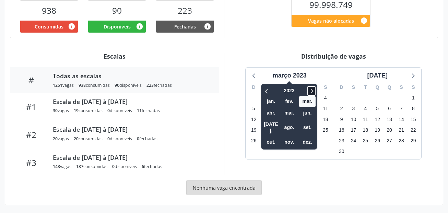
click at [310, 93] on icon at bounding box center [311, 91] width 7 height 8
click at [309, 122] on span "set." at bounding box center [307, 127] width 16 height 11
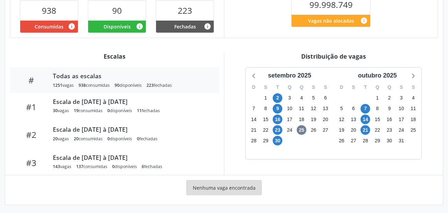
click at [309, 122] on div "março 2023 2025 jan. fev. mar. abr. mai. jun. [DATE]. ago. set. out. nov. dez. …" at bounding box center [334, 114] width 176 height 92
click at [366, 107] on span "7" at bounding box center [366, 109] width 10 height 10
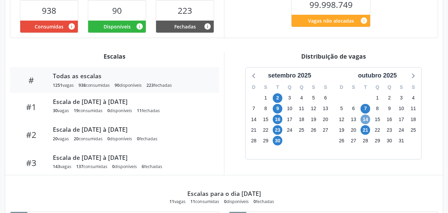
click at [364, 119] on span "14" at bounding box center [366, 120] width 10 height 10
click at [366, 127] on span "21" at bounding box center [366, 130] width 10 height 10
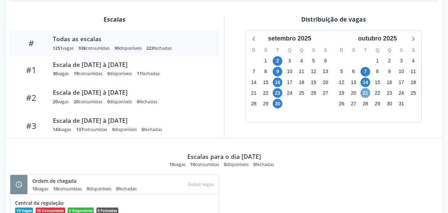
scroll to position [183, 0]
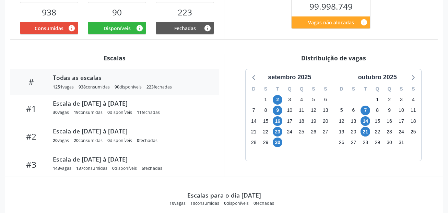
drag, startPoint x: 360, startPoint y: 130, endPoint x: 360, endPoint y: 122, distance: 8.6
click at [360, 128] on div "D S T Q Q S S 28 29 30 1 2 3 4 5 6 7 8 9 10 11 12 13 14 15 16 17 18 19 20 21 22…" at bounding box center [378, 121] width 88 height 79
click at [366, 134] on span "21" at bounding box center [366, 132] width 10 height 10
click at [380, 170] on div "Distribuição de vagas setembro 2025 D S T Q Q S S 31 1 2 3 4 5 6 7 8 9 10 11 12…" at bounding box center [333, 115] width 219 height 123
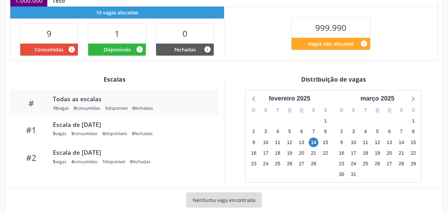
scroll to position [172, 0]
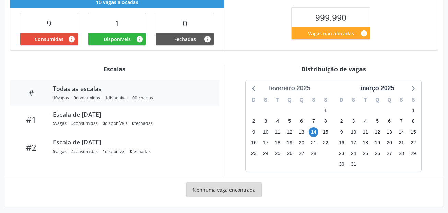
click at [299, 88] on div "fevereiro 2025" at bounding box center [289, 88] width 47 height 9
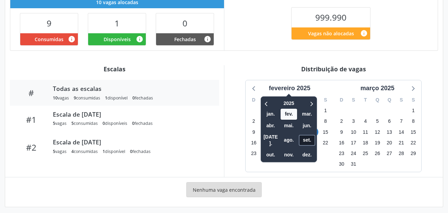
click at [311, 139] on span "set." at bounding box center [307, 140] width 16 height 11
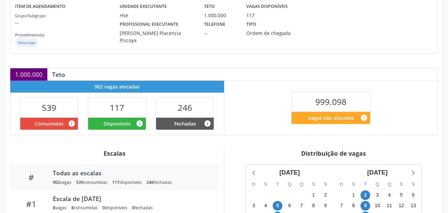
scroll to position [103, 0]
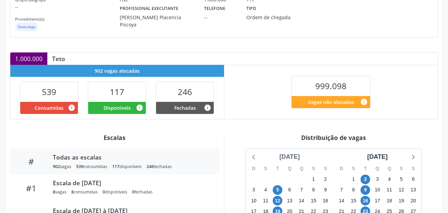
click at [298, 157] on div "[DATE]" at bounding box center [290, 156] width 26 height 9
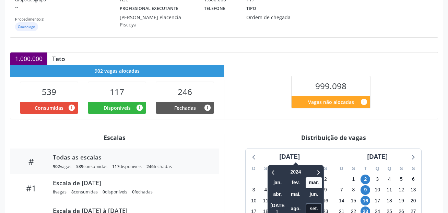
click at [311, 206] on span "set." at bounding box center [314, 209] width 16 height 11
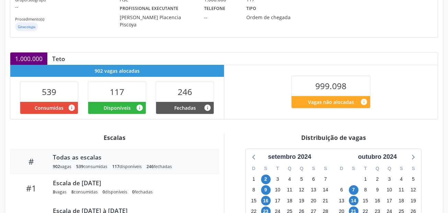
scroll to position [137, 0]
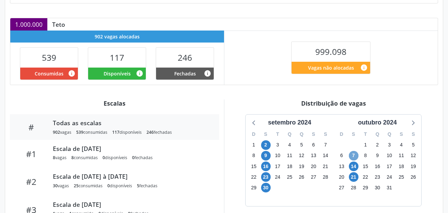
click at [353, 157] on span "7" at bounding box center [354, 156] width 10 height 10
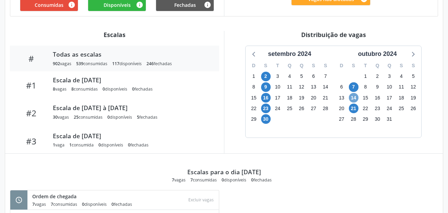
click at [354, 101] on span "14" at bounding box center [354, 98] width 10 height 10
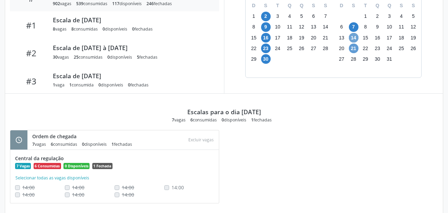
scroll to position [278, 0]
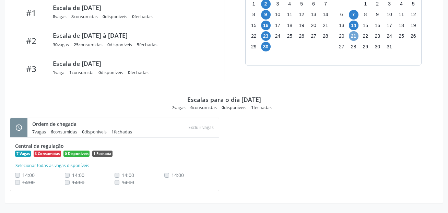
click at [354, 32] on span "21" at bounding box center [354, 36] width 10 height 10
click at [354, 36] on span "21" at bounding box center [354, 36] width 10 height 10
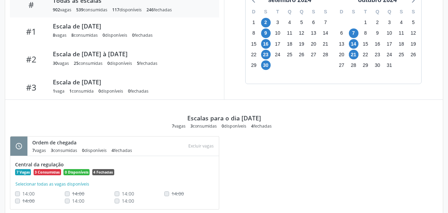
click at [252, 112] on div "Escalas # Todas as escalas 902 vagas 539 consumidas 117 disponíveis 246 fechada…" at bounding box center [224, 97] width 428 height 240
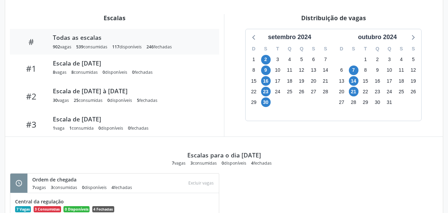
scroll to position [210, 0]
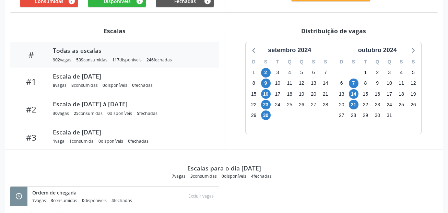
drag, startPoint x: 239, startPoint y: 101, endPoint x: 240, endPoint y: 90, distance: 11.0
click at [240, 91] on div "setembro 2024 D S T Q Q S S 1 2 3 4 5 6 7 8 9 10 11 12 13 14 15 16 17 18 19 20 …" at bounding box center [333, 88] width 209 height 92
click at [235, 82] on div "setembro 2024 D S T Q Q S S 1 2 3 4 5 6 7 8 9 10 11 12 13 14 15 16 17 18 19 20 …" at bounding box center [333, 88] width 209 height 92
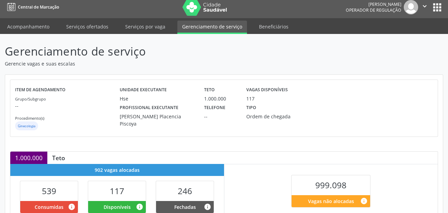
scroll to position [0, 0]
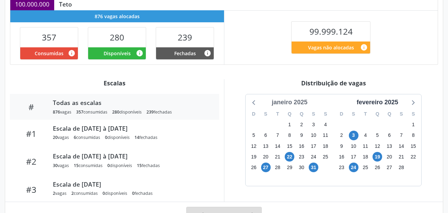
scroll to position [186, 0]
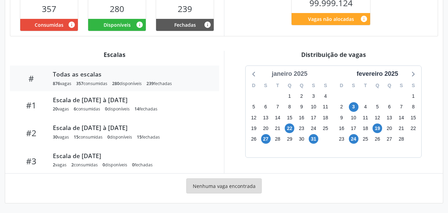
click at [301, 74] on div "janeiro 2025" at bounding box center [289, 73] width 41 height 9
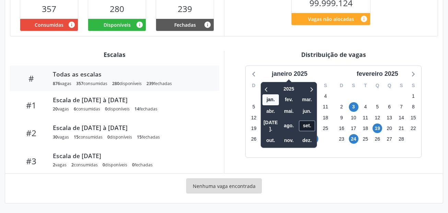
click at [307, 123] on span "set." at bounding box center [307, 125] width 16 height 11
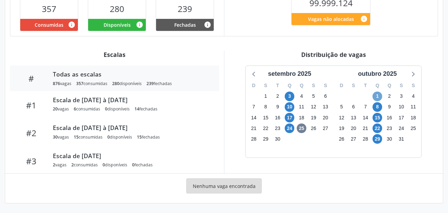
click at [376, 96] on span "1" at bounding box center [378, 97] width 10 height 10
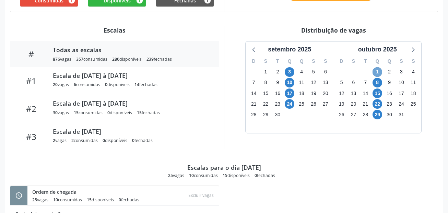
scroll to position [206, 0]
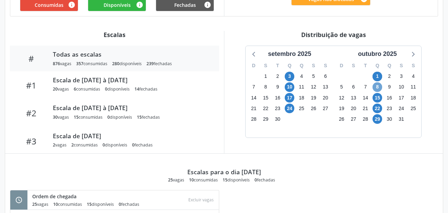
click at [381, 88] on span "8" at bounding box center [378, 87] width 10 height 10
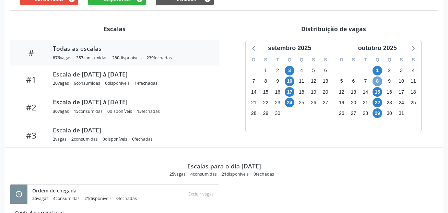
scroll to position [211, 0]
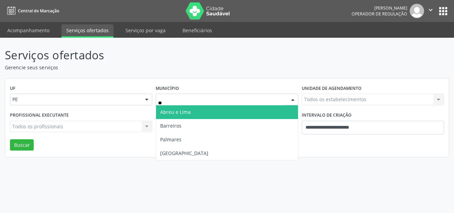
type input "***"
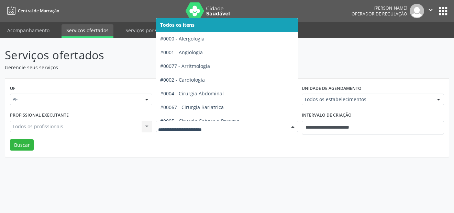
click at [190, 131] on div at bounding box center [227, 127] width 142 height 12
type input "***"
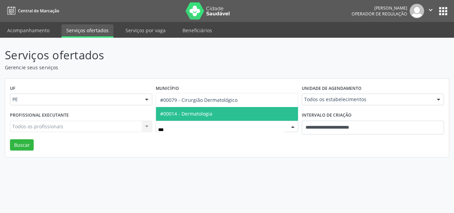
click at [188, 116] on span "#00014 - Dermatologia" at bounding box center [186, 114] width 52 height 7
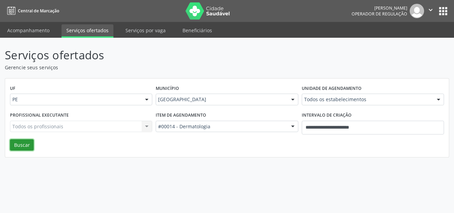
click at [26, 147] on button "Buscar" at bounding box center [22, 145] width 24 height 12
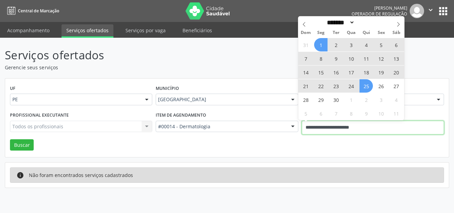
drag, startPoint x: 409, startPoint y: 129, endPoint x: 245, endPoint y: 115, distance: 164.8
click at [245, 115] on div "Profissional executante Todos os profissionais Todos os profissionais Nenhum re…" at bounding box center [226, 124] width 437 height 29
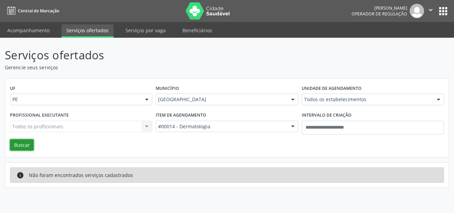
click at [24, 144] on button "Buscar" at bounding box center [22, 145] width 24 height 12
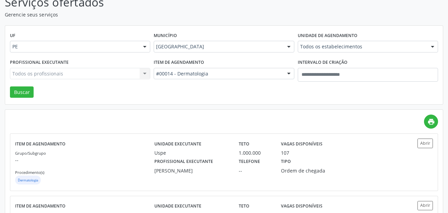
scroll to position [69, 0]
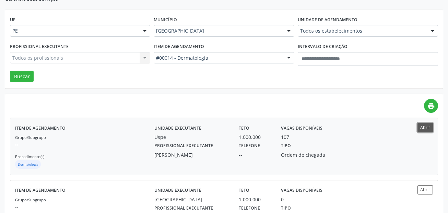
click at [422, 126] on button "Abrir" at bounding box center [425, 127] width 15 height 9
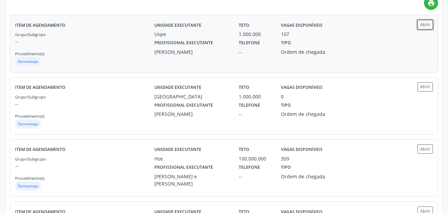
scroll to position [206, 0]
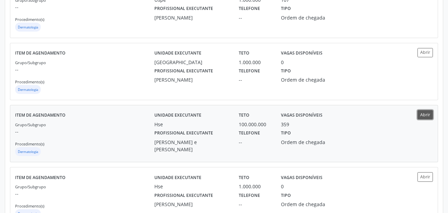
click at [428, 112] on button "Abrir" at bounding box center [425, 114] width 15 height 9
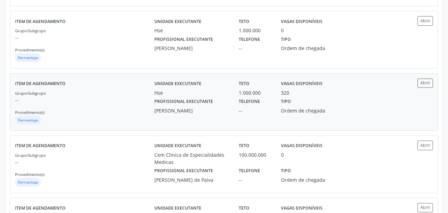
scroll to position [378, 0]
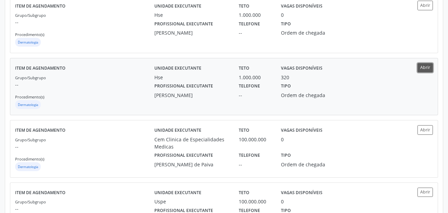
click at [426, 67] on button "Abrir" at bounding box center [425, 67] width 15 height 9
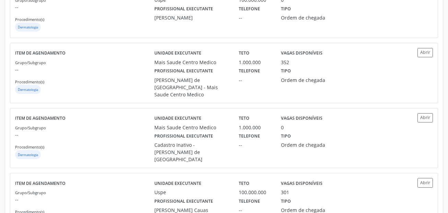
scroll to position [584, 0]
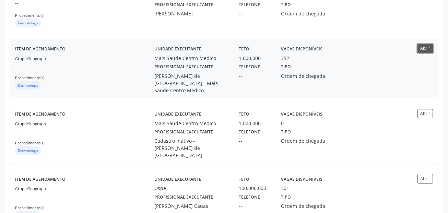
click at [427, 48] on button "Abrir" at bounding box center [425, 48] width 15 height 9
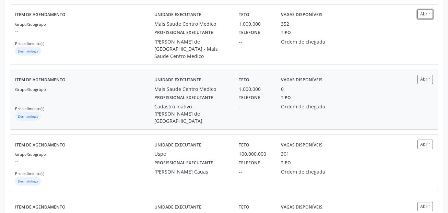
scroll to position [652, 0]
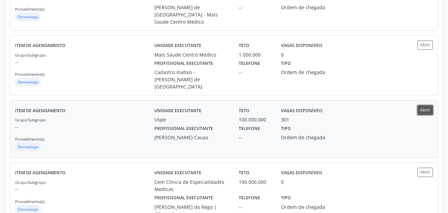
click at [427, 105] on button "Abrir" at bounding box center [425, 109] width 15 height 9
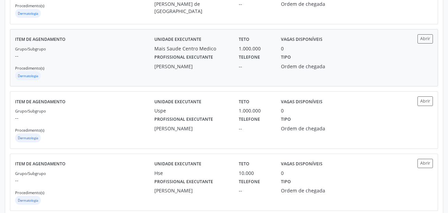
scroll to position [937, 0]
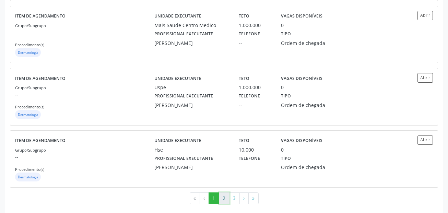
click at [222, 193] on button "2" at bounding box center [224, 199] width 11 height 12
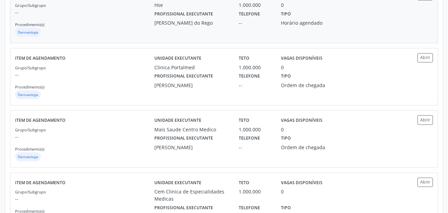
scroll to position [933, 0]
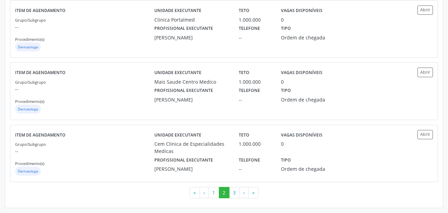
click at [234, 189] on button "3" at bounding box center [234, 193] width 11 height 12
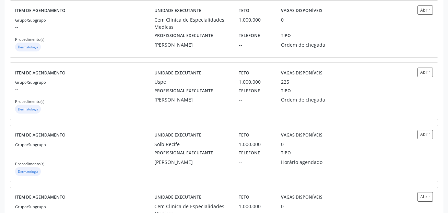
scroll to position [305, 0]
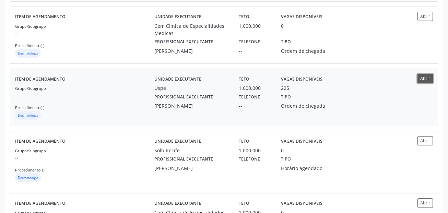
click at [426, 77] on button "Abrir" at bounding box center [425, 78] width 15 height 9
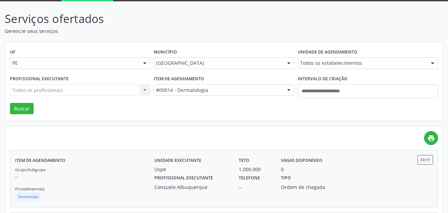
scroll to position [0, 0]
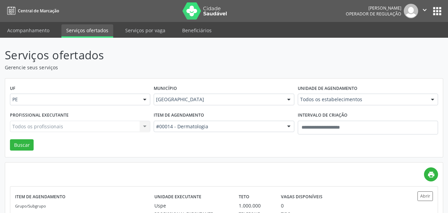
drag, startPoint x: 45, startPoint y: 37, endPoint x: 42, endPoint y: 32, distance: 6.1
click at [44, 37] on li "Acompanhamento" at bounding box center [28, 30] width 52 height 13
click at [42, 32] on link "Acompanhamento" at bounding box center [28, 30] width 52 height 12
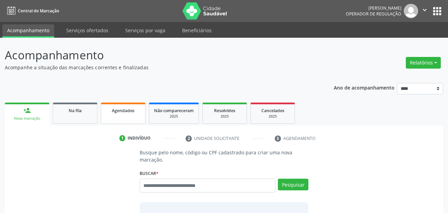
click at [135, 107] on div "Agendados" at bounding box center [123, 110] width 34 height 7
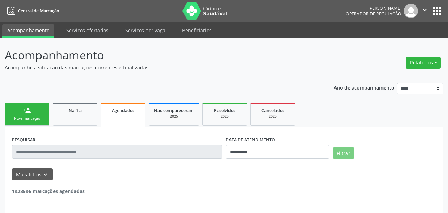
click at [121, 149] on input "text" at bounding box center [117, 152] width 210 height 14
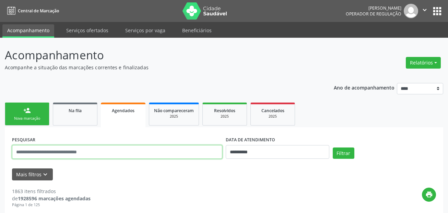
paste input "**********"
type input "**********"
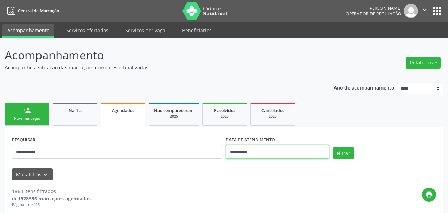
click at [278, 147] on input "**********" at bounding box center [278, 152] width 104 height 14
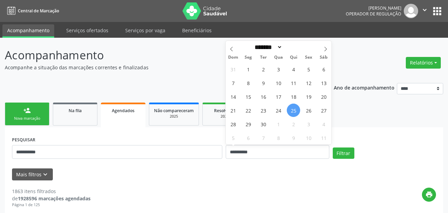
click at [292, 110] on span "25" at bounding box center [293, 110] width 13 height 13
type input "**********"
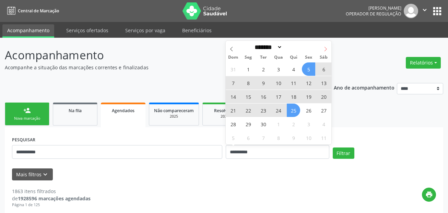
click at [323, 49] on icon at bounding box center [325, 49] width 5 height 5
select select "*"
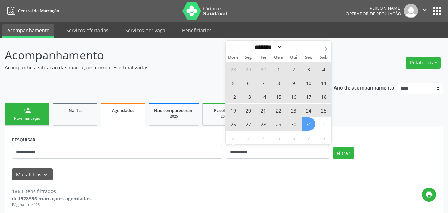
click at [309, 123] on span "31" at bounding box center [308, 123] width 13 height 13
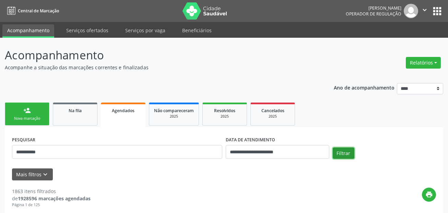
click at [338, 148] on button "Filtrar" at bounding box center [344, 154] width 22 height 12
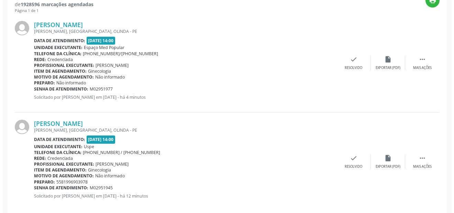
scroll to position [204, 0]
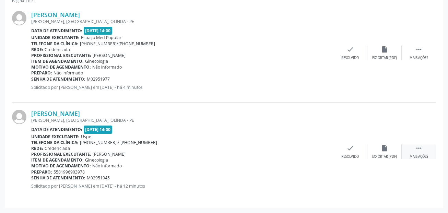
click at [424, 153] on div " Mais ações" at bounding box center [419, 152] width 34 height 15
click at [315, 148] on icon "cancel" at bounding box center [316, 149] width 8 height 8
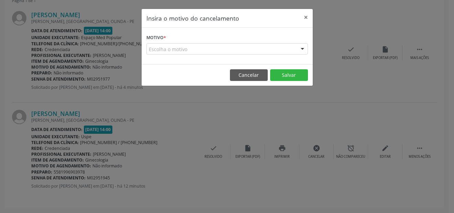
click at [194, 46] on div "Escolha o motivo" at bounding box center [226, 49] width 161 height 12
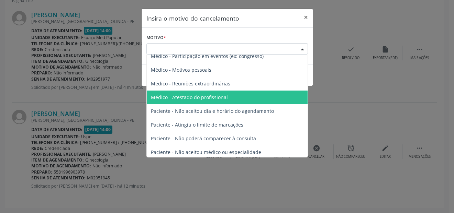
scroll to position [35, 0]
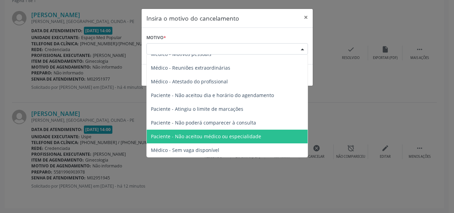
click at [233, 134] on span "Paciente - Não aceitou médico ou especialidade" at bounding box center [206, 136] width 110 height 7
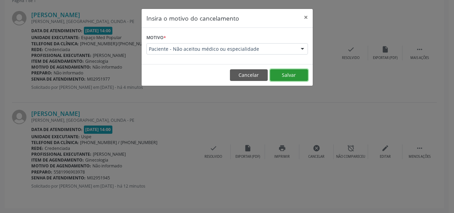
click at [299, 76] on button "Salvar" at bounding box center [289, 75] width 38 height 12
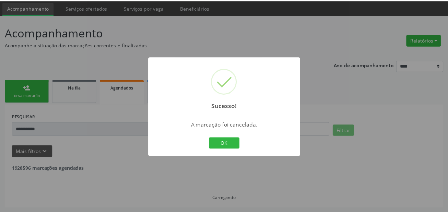
scroll to position [23, 0]
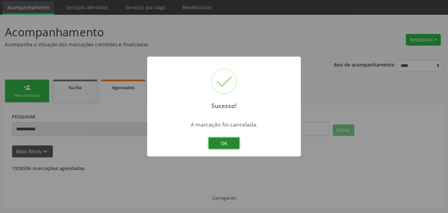
click at [225, 139] on button "OK" at bounding box center [224, 144] width 31 height 12
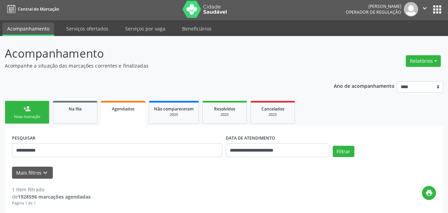
scroll to position [0, 0]
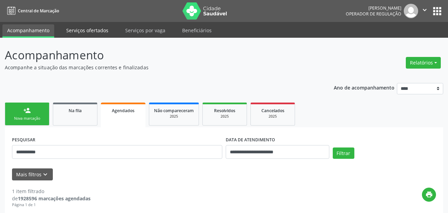
click at [83, 33] on link "Serviços ofertados" at bounding box center [87, 30] width 52 height 12
select select "*"
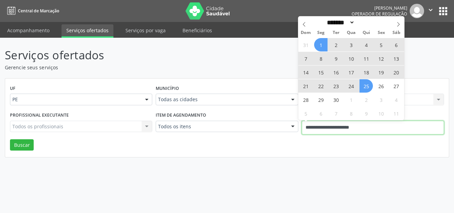
drag, startPoint x: 372, startPoint y: 128, endPoint x: 289, endPoint y: 122, distance: 83.7
click at [289, 122] on div "Profissional executante Todos os profissionais Todos os profissionais Nenhum re…" at bounding box center [226, 124] width 437 height 29
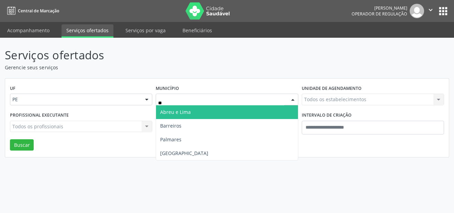
type input "***"
click at [243, 112] on span "[GEOGRAPHIC_DATA]" at bounding box center [226, 112] width 141 height 14
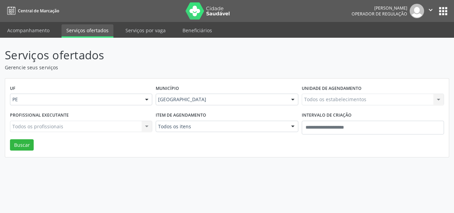
drag, startPoint x: 191, startPoint y: 127, endPoint x: 198, endPoint y: 123, distance: 8.6
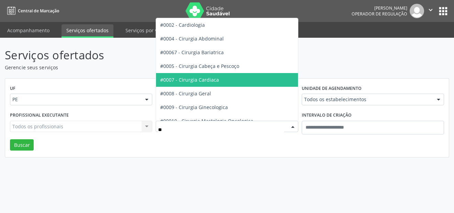
type input "***"
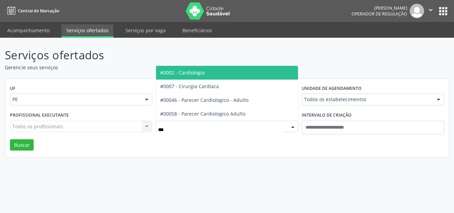
click at [267, 76] on span "#0002 - Cardiologia" at bounding box center [226, 73] width 141 height 14
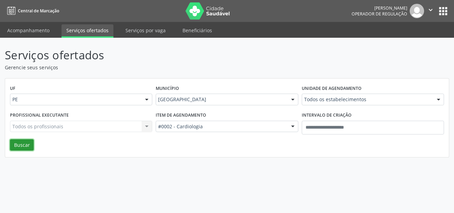
click at [20, 145] on button "Buscar" at bounding box center [22, 145] width 24 height 12
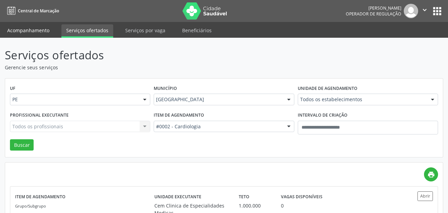
click at [36, 27] on link "Acompanhamento" at bounding box center [28, 30] width 52 height 12
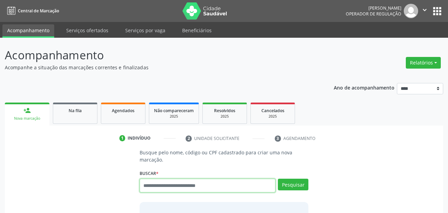
click at [193, 190] on input "text" at bounding box center [208, 186] width 136 height 14
type input "*****"
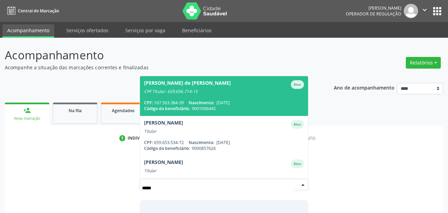
click at [246, 103] on div "CPF: 167.563.384-39 Nascimento: [DATE]" at bounding box center [224, 103] width 160 height 6
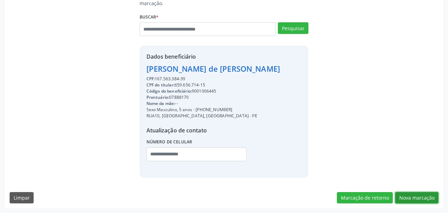
click at [425, 198] on button "Nova marcação" at bounding box center [416, 198] width 43 height 12
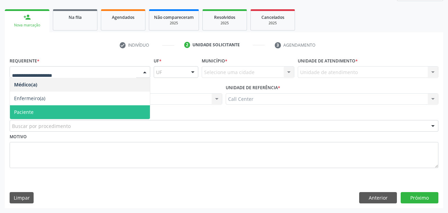
click at [40, 112] on span "Paciente" at bounding box center [80, 112] width 140 height 14
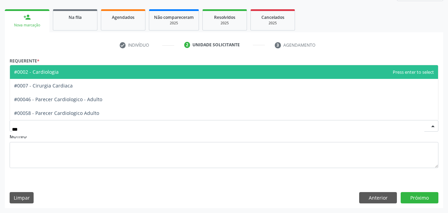
type input "****"
click at [55, 70] on span "#0002 - Cardiologia" at bounding box center [36, 72] width 45 height 7
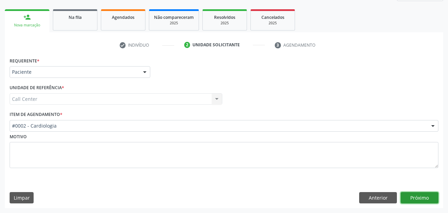
click at [419, 193] on button "Próximo" at bounding box center [420, 198] width 38 height 12
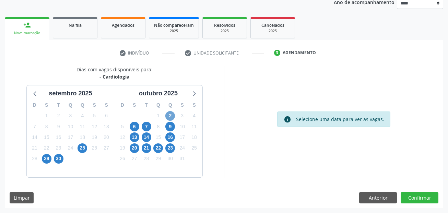
click at [172, 114] on span "2" at bounding box center [170, 116] width 10 height 10
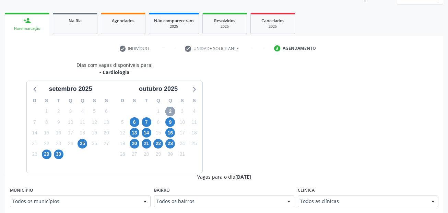
scroll to position [154, 0]
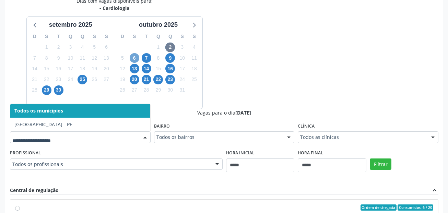
click at [138, 56] on span "6" at bounding box center [135, 58] width 10 height 10
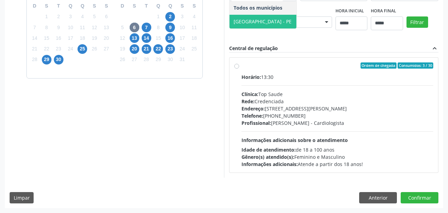
scroll to position [188, 0]
click at [146, 25] on span "7" at bounding box center [147, 28] width 10 height 10
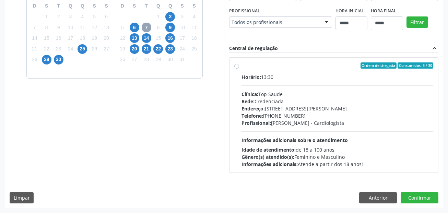
scroll to position [257, 0]
click at [172, 23] on span "9" at bounding box center [170, 28] width 10 height 10
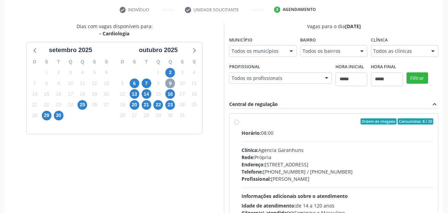
scroll to position [128, 0]
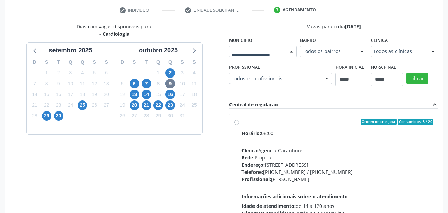
click at [261, 47] on div at bounding box center [263, 52] width 68 height 12
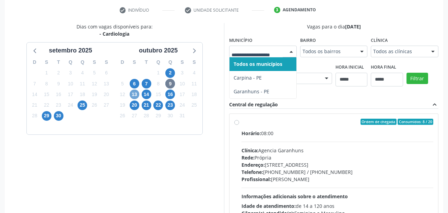
click at [132, 93] on span "13" at bounding box center [135, 95] width 10 height 10
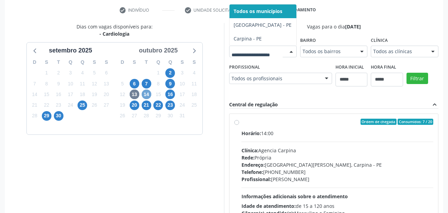
click at [145, 94] on span "14" at bounding box center [147, 95] width 10 height 10
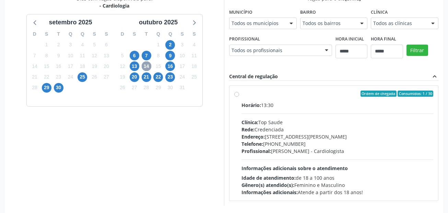
scroll to position [163, 0]
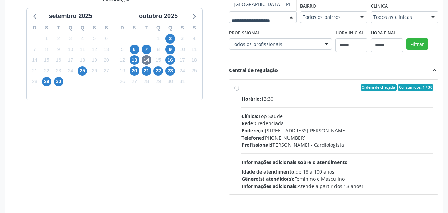
click at [232, 27] on input "text" at bounding box center [257, 21] width 51 height 14
click at [175, 57] on div "16" at bounding box center [170, 60] width 10 height 11
click at [173, 59] on span "16" at bounding box center [170, 60] width 10 height 10
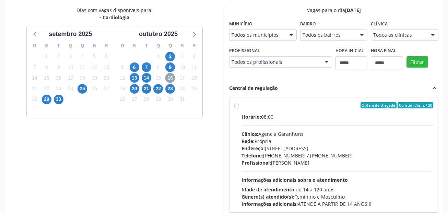
scroll to position [128, 0]
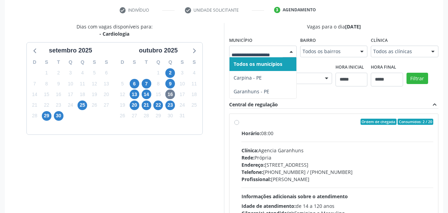
click at [255, 47] on div at bounding box center [263, 52] width 68 height 12
click at [135, 105] on span "20" at bounding box center [135, 106] width 10 height 10
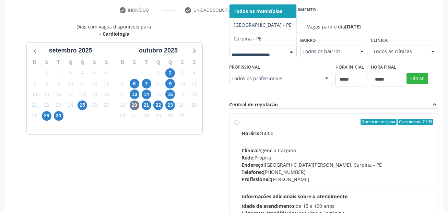
click at [232, 62] on input "text" at bounding box center [257, 55] width 51 height 14
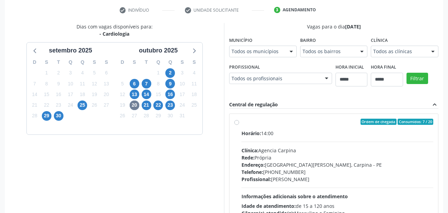
click at [272, 106] on div "Dias com vagas disponíveis para: - Cardiologia [DATE] D S T Q Q S S 31 1 2 3 4 …" at bounding box center [224, 134] width 439 height 223
click at [148, 106] on span "21" at bounding box center [147, 106] width 10 height 10
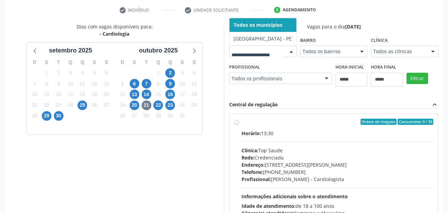
drag, startPoint x: 64, startPoint y: 164, endPoint x: 84, endPoint y: 151, distance: 24.1
click at [232, 62] on input "text" at bounding box center [257, 55] width 51 height 14
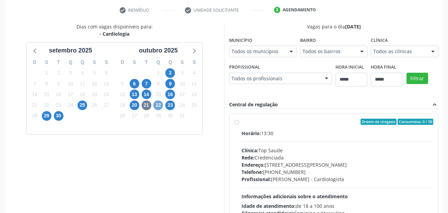
click at [159, 106] on span "22" at bounding box center [158, 106] width 10 height 10
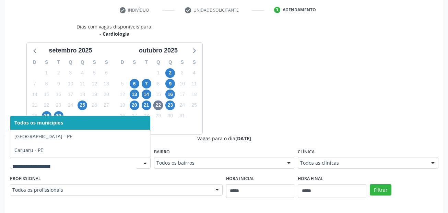
drag, startPoint x: 85, startPoint y: 167, endPoint x: 92, endPoint y: 160, distance: 9.7
click at [85, 167] on input "text" at bounding box center [74, 167] width 124 height 14
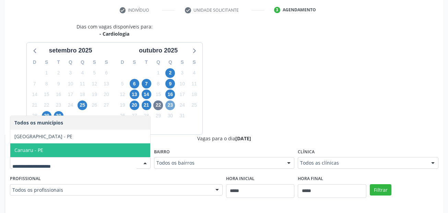
click at [174, 107] on span "23" at bounding box center [170, 106] width 10 height 10
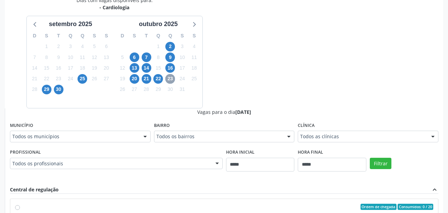
scroll to position [163, 0]
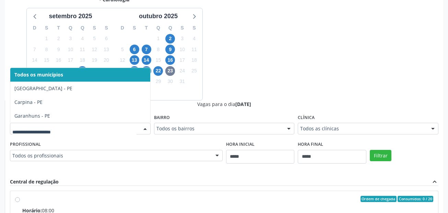
click at [94, 129] on input "text" at bounding box center [74, 132] width 124 height 14
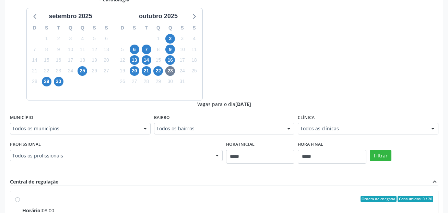
click at [143, 130] on div at bounding box center [145, 129] width 10 height 12
click at [174, 38] on span "2" at bounding box center [170, 39] width 10 height 10
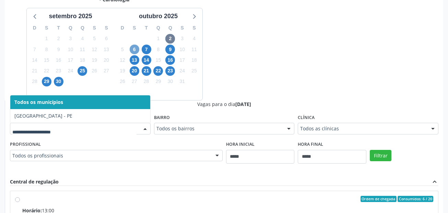
click at [136, 47] on span "6" at bounding box center [135, 50] width 10 height 10
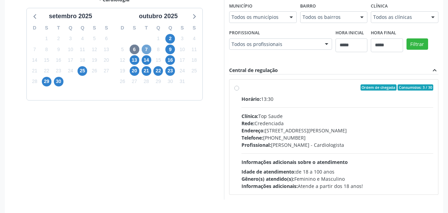
click at [145, 47] on span "7" at bounding box center [147, 50] width 10 height 10
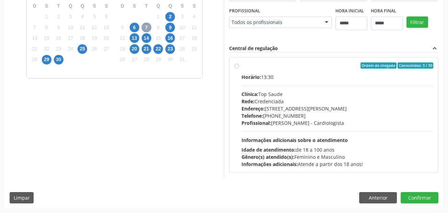
scroll to position [197, 0]
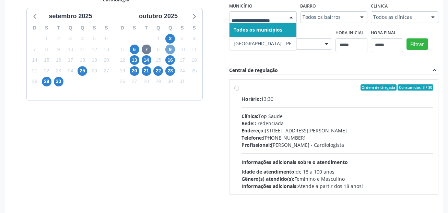
click at [171, 50] on span "9" at bounding box center [170, 50] width 10 height 10
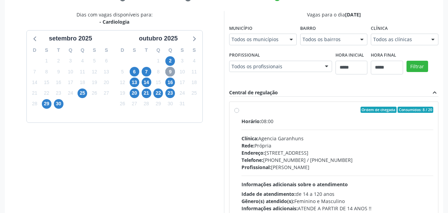
scroll to position [128, 0]
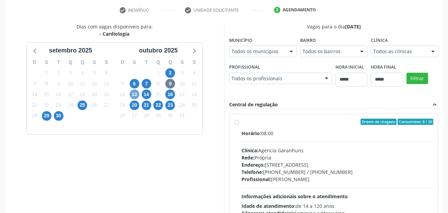
click at [135, 91] on span "13" at bounding box center [135, 95] width 10 height 10
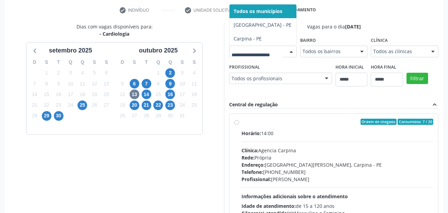
drag, startPoint x: 105, startPoint y: 160, endPoint x: 116, endPoint y: 146, distance: 18.1
click at [232, 62] on input "text" at bounding box center [257, 55] width 51 height 14
click at [170, 71] on span "2" at bounding box center [170, 73] width 10 height 10
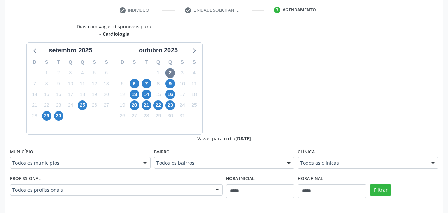
click at [140, 83] on div "6" at bounding box center [134, 84] width 12 height 11
click at [134, 84] on span "6" at bounding box center [135, 84] width 10 height 10
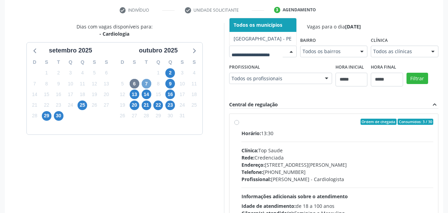
click at [144, 83] on span "7" at bounding box center [147, 84] width 10 height 10
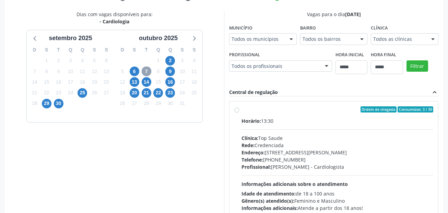
scroll to position [163, 0]
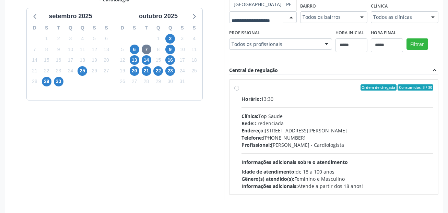
drag, startPoint x: 99, startPoint y: 128, endPoint x: 152, endPoint y: 73, distance: 76.2
click at [232, 27] on input "text" at bounding box center [257, 21] width 51 height 14
click at [172, 48] on span "9" at bounding box center [170, 50] width 10 height 10
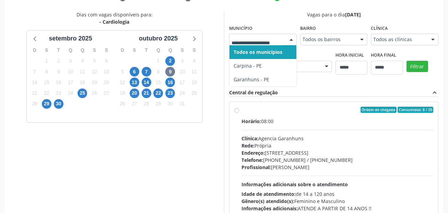
scroll to position [128, 0]
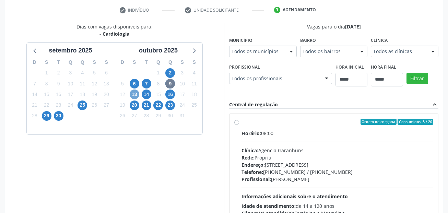
click at [137, 94] on span "13" at bounding box center [135, 95] width 10 height 10
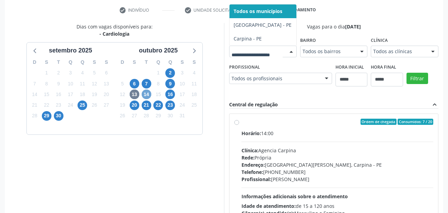
click at [151, 92] on span "14" at bounding box center [147, 95] width 10 height 10
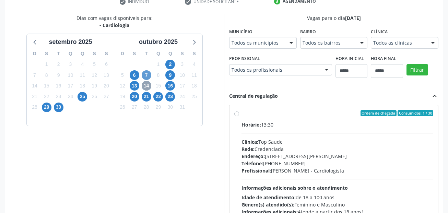
scroll to position [163, 0]
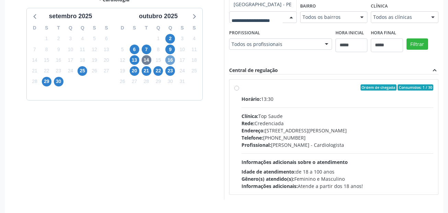
click at [173, 62] on span "16" at bounding box center [170, 60] width 10 height 10
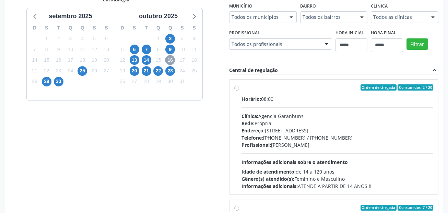
scroll to position [128, 0]
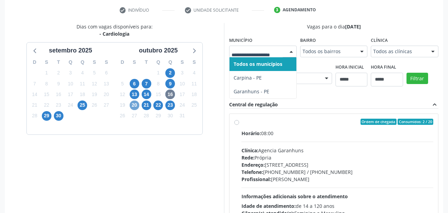
click at [139, 105] on span "20" at bounding box center [135, 106] width 10 height 10
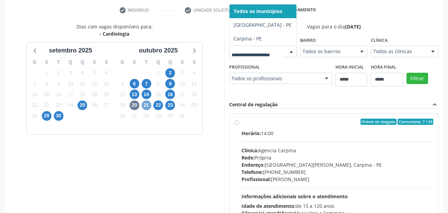
click at [143, 103] on span "21" at bounding box center [147, 106] width 10 height 10
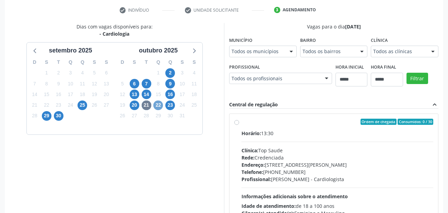
click at [160, 101] on span "22" at bounding box center [158, 106] width 10 height 10
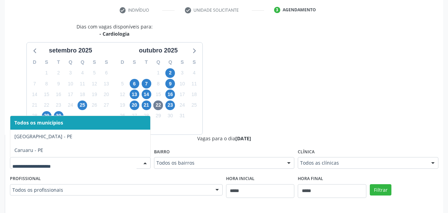
drag, startPoint x: 114, startPoint y: 166, endPoint x: 154, endPoint y: 137, distance: 49.2
click at [114, 166] on input "text" at bounding box center [74, 167] width 124 height 14
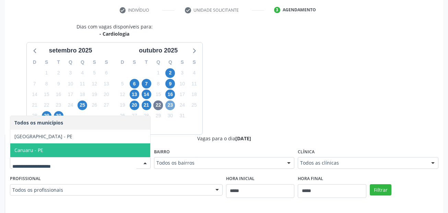
click at [172, 106] on span "23" at bounding box center [170, 106] width 10 height 10
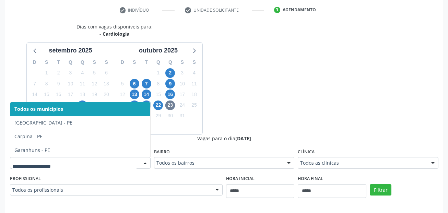
click at [128, 161] on input "text" at bounding box center [74, 167] width 124 height 14
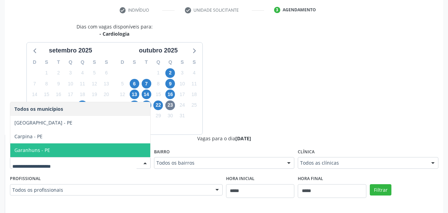
click at [222, 97] on div "Dias com vagas disponíveis para: - Cardiologia [DATE] D S T Q Q S S 31 1 2 3 4 …" at bounding box center [114, 79] width 219 height 112
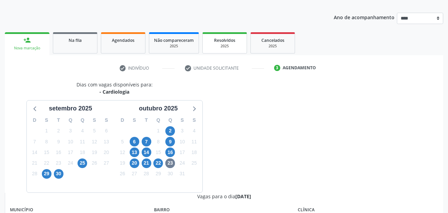
scroll to position [0, 0]
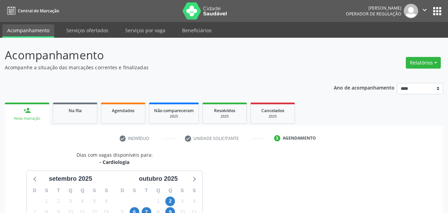
click at [74, 24] on ul "Acompanhamento Serviços ofertados Serviços por vaga Beneficiários" at bounding box center [224, 30] width 448 height 16
click at [71, 31] on link "Serviços ofertados" at bounding box center [87, 30] width 52 height 12
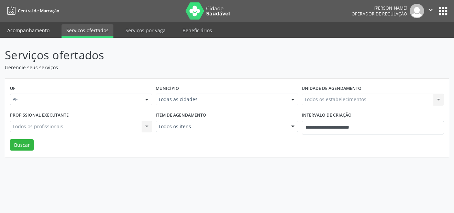
click at [37, 30] on link "Acompanhamento" at bounding box center [28, 30] width 52 height 12
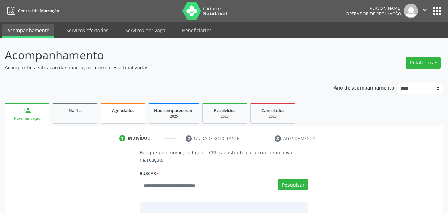
click at [133, 89] on div "Ano de acompanhamento **** **** **** **** **** person_add Nova marcação Na fila…" at bounding box center [224, 183] width 439 height 210
click at [125, 107] on div "Agendados" at bounding box center [123, 110] width 34 height 7
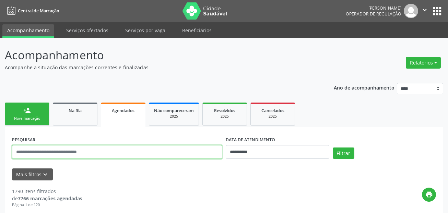
click at [90, 151] on input "text" at bounding box center [117, 152] width 210 height 14
paste input "**********"
type input "**********"
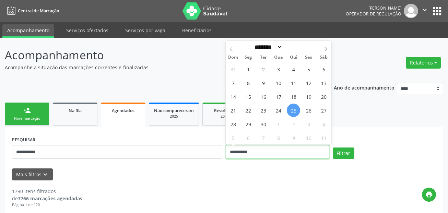
click at [290, 152] on input "**********" at bounding box center [278, 152] width 104 height 14
click at [295, 111] on span "25" at bounding box center [293, 110] width 13 height 13
type input "**********"
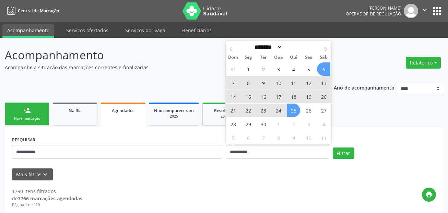
click at [324, 51] on span at bounding box center [326, 47] width 12 height 12
select select "*"
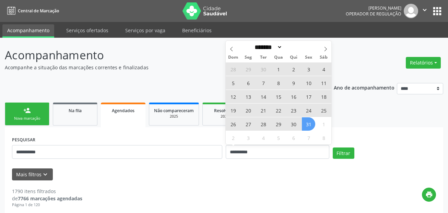
click at [310, 126] on span "31" at bounding box center [308, 123] width 13 height 13
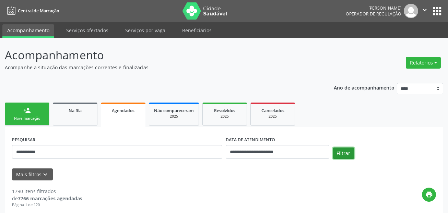
click at [350, 156] on button "Filtrar" at bounding box center [344, 154] width 22 height 12
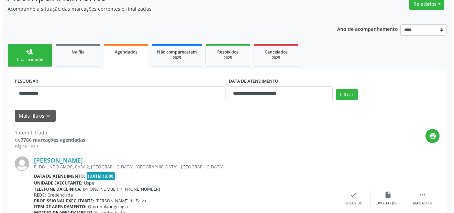
scroll to position [105, 0]
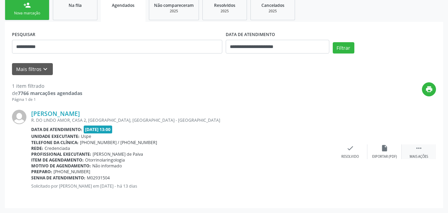
click at [418, 153] on div " Mais ações" at bounding box center [419, 152] width 34 height 15
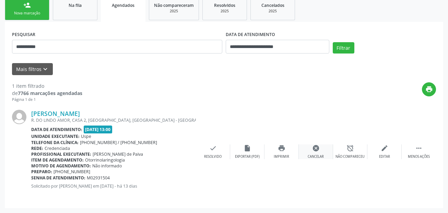
click at [315, 151] on icon "cancel" at bounding box center [316, 149] width 8 height 8
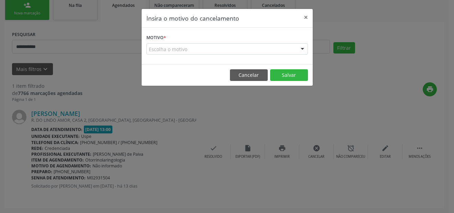
click at [201, 48] on div "Escolha o motivo" at bounding box center [226, 49] width 161 height 12
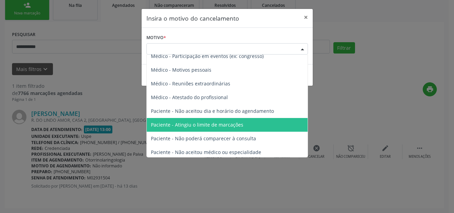
scroll to position [35, 0]
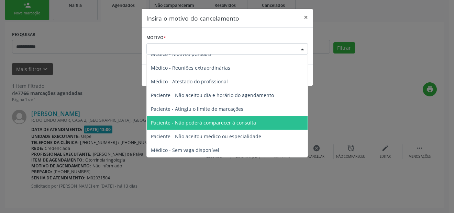
click at [211, 125] on span "Paciente - Não poderá comparecer à consulta" at bounding box center [203, 122] width 105 height 7
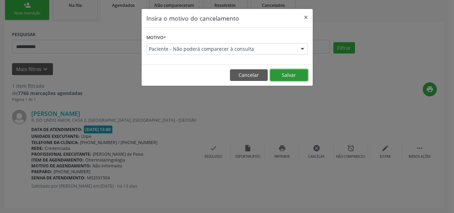
click at [286, 75] on button "Salvar" at bounding box center [289, 75] width 38 height 12
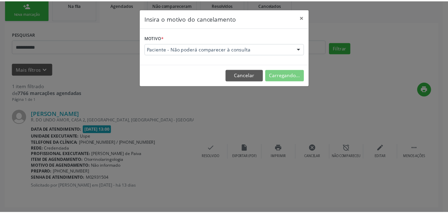
scroll to position [23, 0]
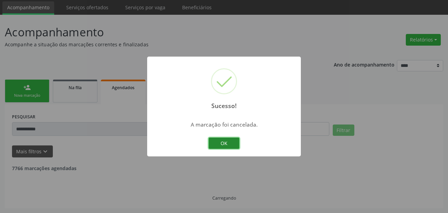
click at [224, 141] on button "OK" at bounding box center [224, 144] width 31 height 12
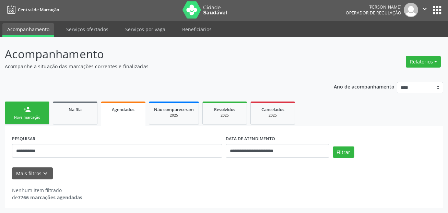
scroll to position [1, 0]
click at [73, 28] on link "Serviços ofertados" at bounding box center [87, 29] width 52 height 12
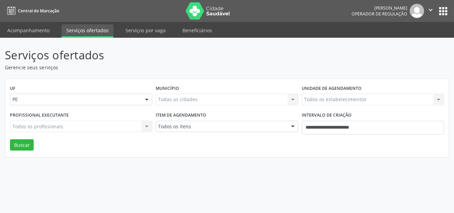
click at [172, 101] on div "Todas as cidades Todas as cidades Nenhum resultado encontrado para: " " Não há …" at bounding box center [227, 100] width 142 height 12
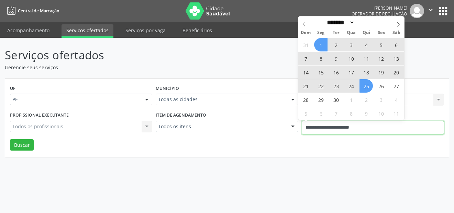
drag, startPoint x: 377, startPoint y: 125, endPoint x: 246, endPoint y: 89, distance: 135.7
click at [264, 122] on div "Profissional executante Todos os profissionais Todos os profissionais Nenhum re…" at bounding box center [226, 124] width 437 height 29
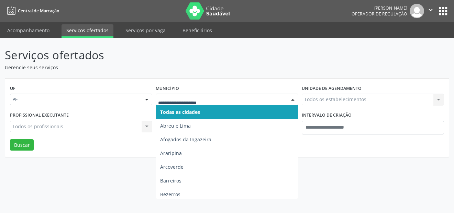
click at [207, 96] on div at bounding box center [227, 100] width 142 height 12
click at [192, 103] on input "text" at bounding box center [221, 103] width 126 height 14
click at [192, 112] on span "Todas as cidades" at bounding box center [180, 112] width 40 height 7
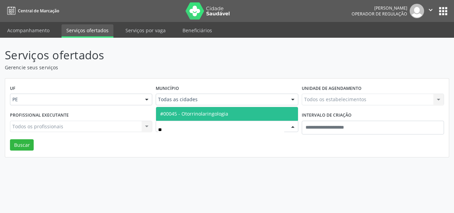
type input "***"
click at [243, 113] on span "#00045 - Otorrinolaringologia" at bounding box center [226, 114] width 141 height 14
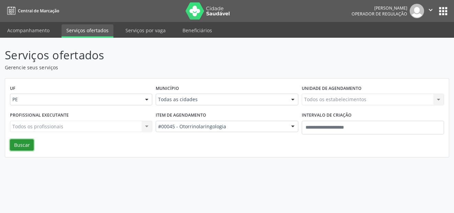
click at [19, 147] on button "Buscar" at bounding box center [22, 145] width 24 height 12
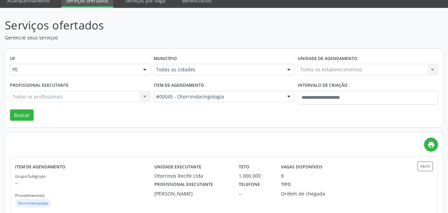
scroll to position [69, 0]
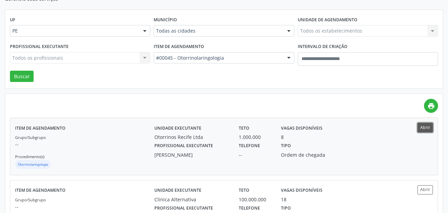
click at [428, 127] on button "Abrir" at bounding box center [425, 127] width 15 height 9
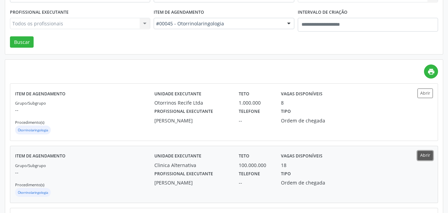
click at [420, 155] on button "Abrir" at bounding box center [425, 155] width 15 height 9
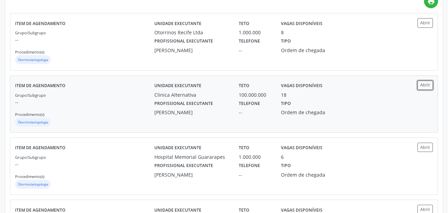
scroll to position [206, 0]
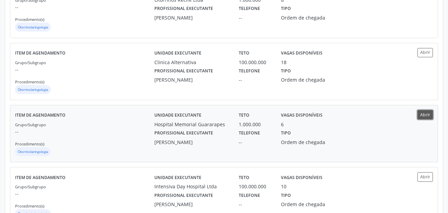
click at [428, 117] on button "Abrir" at bounding box center [425, 114] width 15 height 9
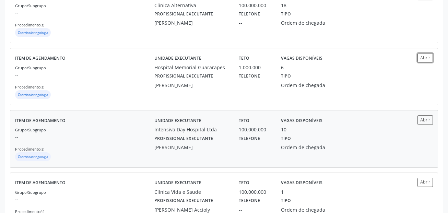
scroll to position [275, 0]
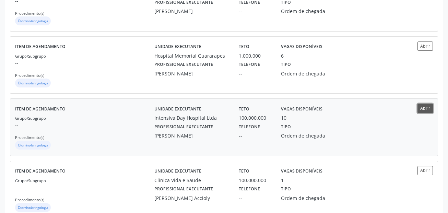
click at [420, 111] on button "Abrir" at bounding box center [425, 108] width 15 height 9
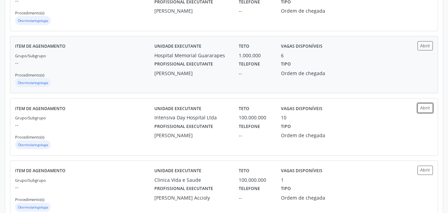
scroll to position [343, 0]
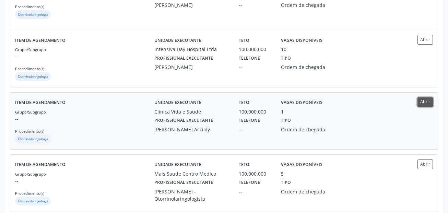
click at [425, 102] on button "Abrir" at bounding box center [425, 101] width 15 height 9
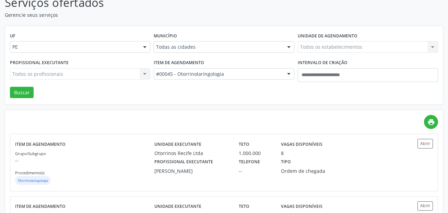
scroll to position [0, 0]
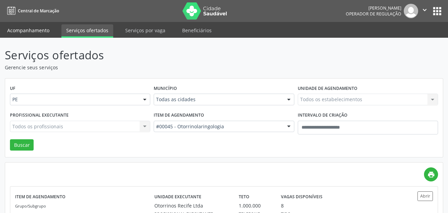
click at [30, 25] on link "Acompanhamento" at bounding box center [28, 30] width 52 height 12
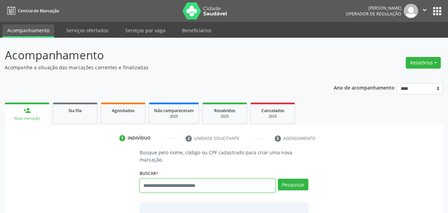
click at [205, 186] on input "text" at bounding box center [208, 186] width 136 height 14
paste input "**********"
type input "**********"
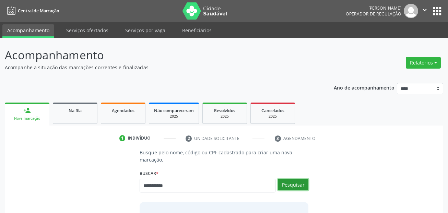
click at [291, 184] on button "Pesquisar" at bounding box center [293, 185] width 31 height 12
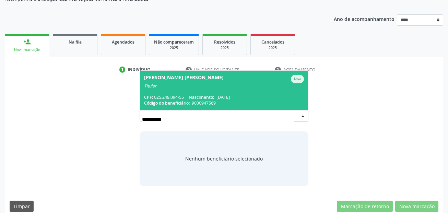
click at [180, 95] on div "CPF: 025.248.094-55 Nascimento: 13/12/1958" at bounding box center [224, 97] width 160 height 6
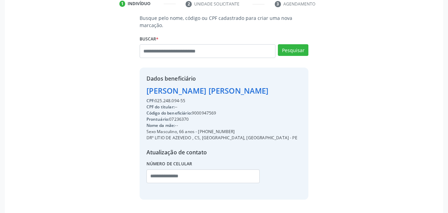
scroll to position [137, 0]
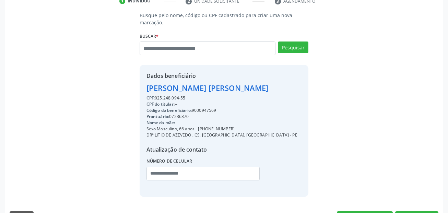
drag, startPoint x: 198, startPoint y: 131, endPoint x: 232, endPoint y: 129, distance: 34.4
click at [232, 129] on div "Sexo Masculino, 66 anos - (87) 99953-5353" at bounding box center [222, 129] width 151 height 6
copy div "(87) 99953-5353"
click at [151, 171] on input "text" at bounding box center [203, 174] width 113 height 14
paste input "**********"
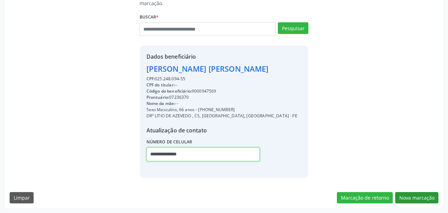
type input "**********"
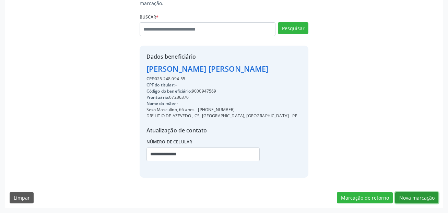
click at [415, 198] on button "Nova marcação" at bounding box center [416, 198] width 43 height 12
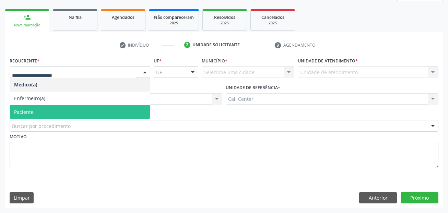
click at [39, 115] on span "Paciente" at bounding box center [80, 112] width 140 height 14
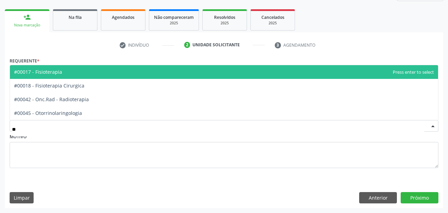
type input "***"
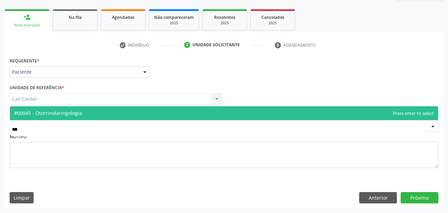
click at [63, 111] on span "#00045 - Otorrinolaringologia" at bounding box center [48, 113] width 68 height 7
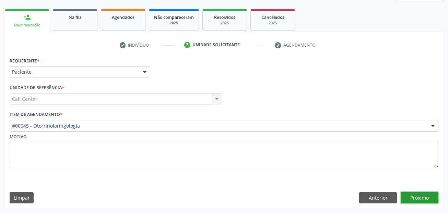
click at [414, 198] on button "Próximo" at bounding box center [420, 198] width 38 height 12
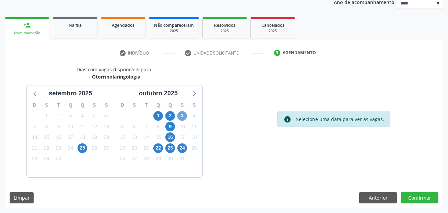
click at [186, 114] on span "3" at bounding box center [182, 116] width 10 height 10
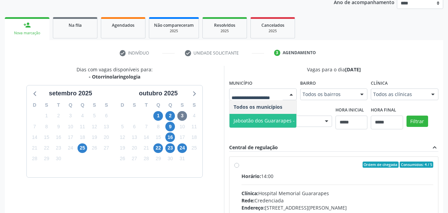
click at [260, 118] on span "Jaboatão dos Guararapes - PE" at bounding box center [268, 120] width 68 height 7
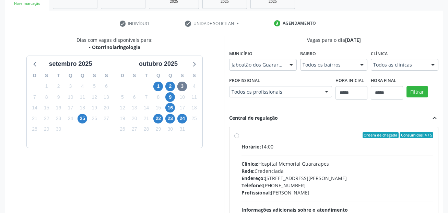
scroll to position [154, 0]
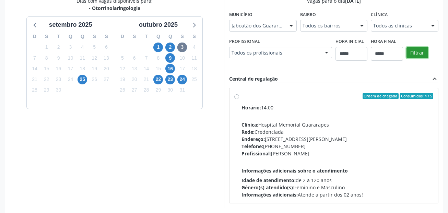
click at [418, 51] on button "Filtrar" at bounding box center [418, 53] width 22 height 12
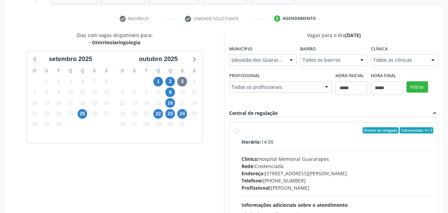
drag, startPoint x: 336, startPoint y: 174, endPoint x: 393, endPoint y: 174, distance: 56.3
click at [393, 174] on div "Endereço: R Doutor Luis Rigueira, nº 774, Jaboatão dos Guararapes - PE" at bounding box center [338, 173] width 192 height 7
click at [242, 132] on label "Ordem de chegada Consumidos: 4 / 5 Horário: 14:00 Clínica: Hospital Memorial Gu…" at bounding box center [338, 179] width 192 height 105
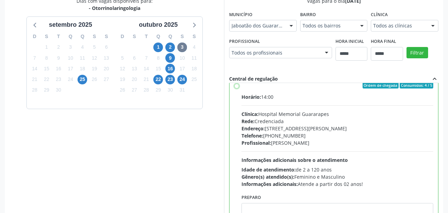
scroll to position [0, 0]
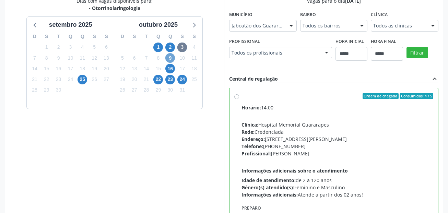
click at [172, 60] on span "9" at bounding box center [170, 58] width 10 height 10
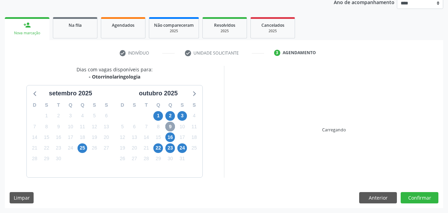
scroll to position [154, 0]
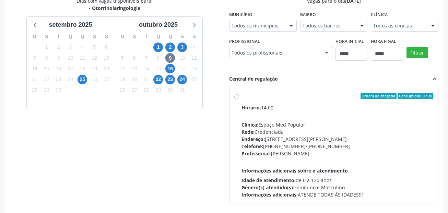
click at [255, 32] on fieldset "Município Todos os municípios Todos os municípios Olinda - PE Nenhum resultado …" at bounding box center [263, 22] width 68 height 27
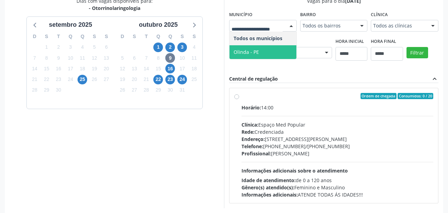
click at [247, 52] on span "Olinda - PE" at bounding box center [246, 52] width 25 height 7
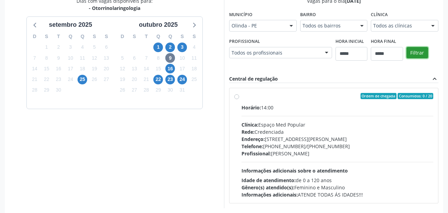
click at [413, 53] on button "Filtrar" at bounding box center [418, 53] width 22 height 12
click at [185, 47] on span "3" at bounding box center [182, 48] width 10 height 10
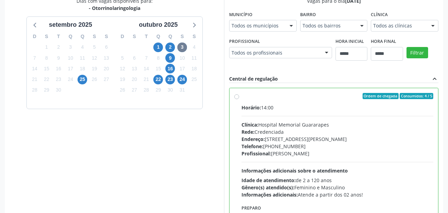
click at [275, 111] on div "Horário: 14:00" at bounding box center [338, 107] width 192 height 7
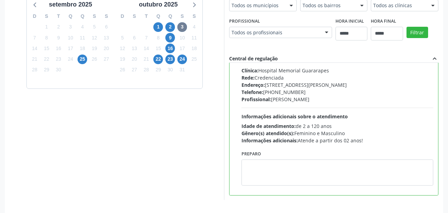
scroll to position [197, 0]
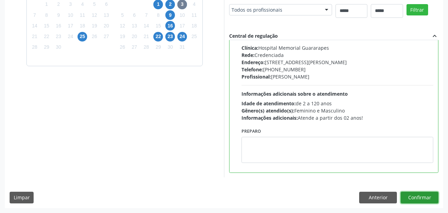
click at [422, 200] on button "Confirmar" at bounding box center [420, 198] width 38 height 12
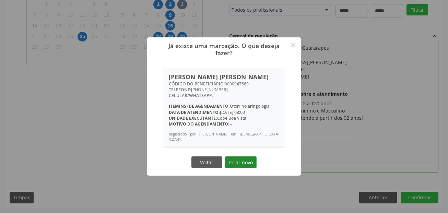
click at [244, 162] on button "Criar novo" at bounding box center [241, 163] width 32 height 12
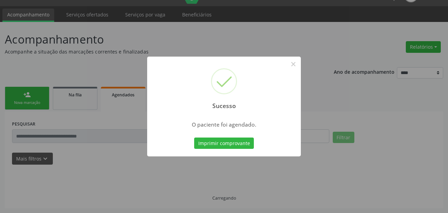
scroll to position [16, 0]
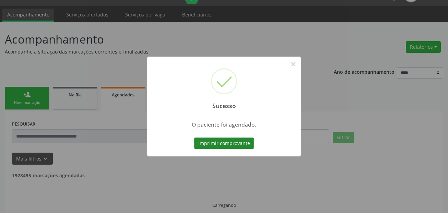
click at [241, 147] on button "Imprimir comprovante" at bounding box center [224, 144] width 60 height 12
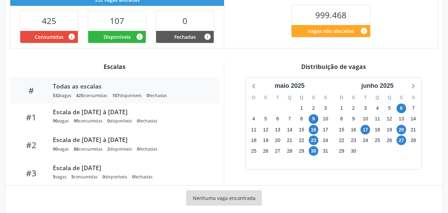
scroll to position [186, 0]
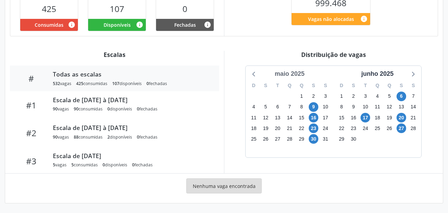
click at [296, 74] on div "maio 2025" at bounding box center [289, 73] width 35 height 9
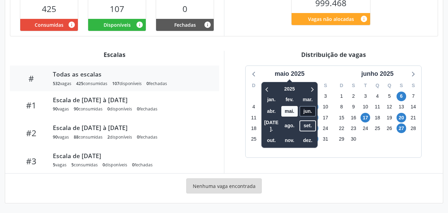
click at [306, 116] on span "jun." at bounding box center [308, 111] width 16 height 11
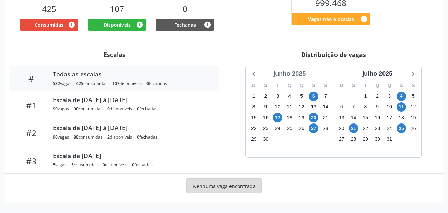
click at [300, 73] on div "junho 2025" at bounding box center [290, 73] width 38 height 9
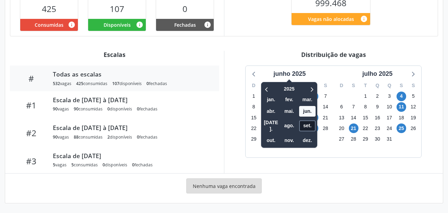
click at [308, 125] on span "set." at bounding box center [307, 125] width 16 height 11
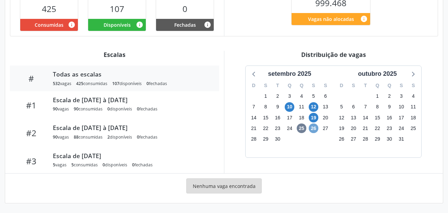
click at [315, 129] on span "26" at bounding box center [314, 129] width 10 height 10
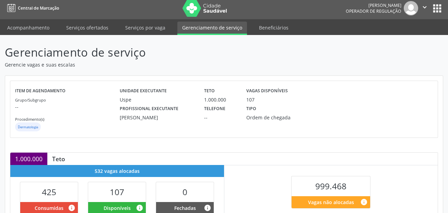
scroll to position [0, 0]
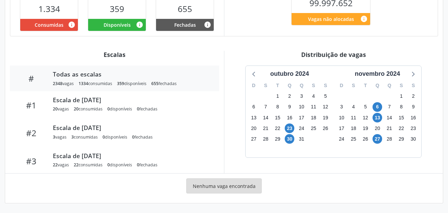
scroll to position [186, 0]
click at [303, 74] on div "outubro 2024" at bounding box center [290, 73] width 44 height 9
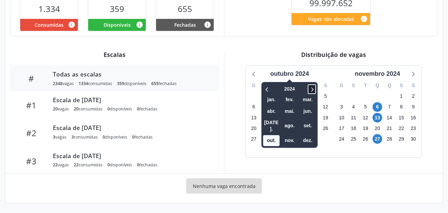
click at [315, 90] on icon at bounding box center [312, 89] width 7 height 8
click at [301, 123] on span "set." at bounding box center [308, 125] width 16 height 11
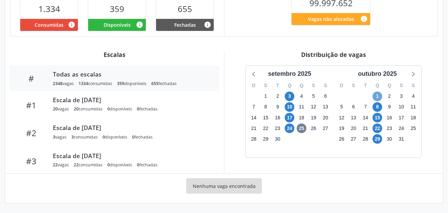
click at [377, 100] on span "1" at bounding box center [378, 97] width 10 height 10
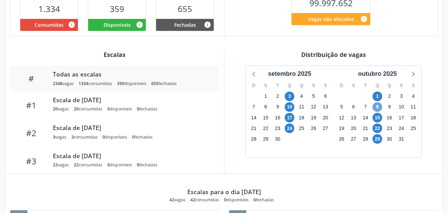
click at [377, 107] on span "8" at bounding box center [378, 107] width 10 height 10
click at [378, 116] on span "15" at bounding box center [378, 118] width 10 height 10
click at [377, 130] on span "22" at bounding box center [378, 129] width 10 height 10
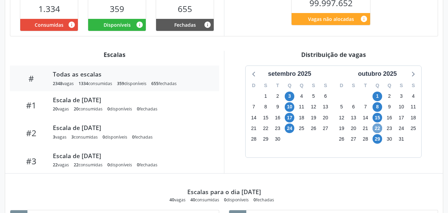
click at [377, 130] on span "22" at bounding box center [378, 129] width 10 height 10
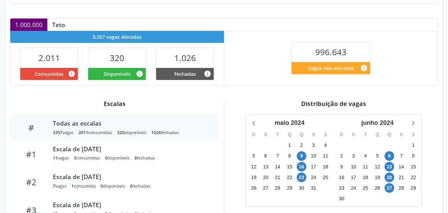
scroll to position [137, 0]
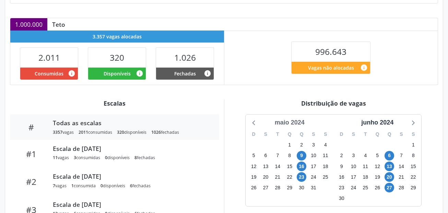
click at [284, 120] on div "maio 2024" at bounding box center [289, 122] width 35 height 9
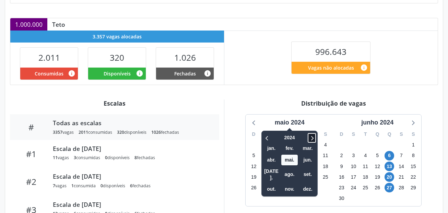
click at [312, 140] on icon at bounding box center [312, 138] width 7 height 8
click at [307, 171] on span "set." at bounding box center [308, 174] width 16 height 11
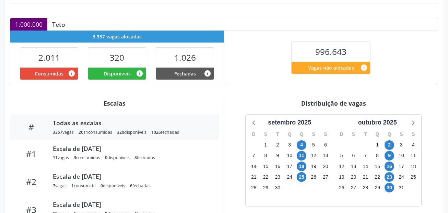
click at [307, 171] on div "maio 2024 2025 jan. fev. mar. abr. mai. jun. [DATE]. ago. set. out. nov. dez. D…" at bounding box center [334, 161] width 176 height 92
click at [390, 147] on span "2" at bounding box center [390, 145] width 10 height 10
click at [389, 148] on span "2" at bounding box center [390, 145] width 10 height 10
click at [388, 143] on span "2" at bounding box center [390, 145] width 10 height 10
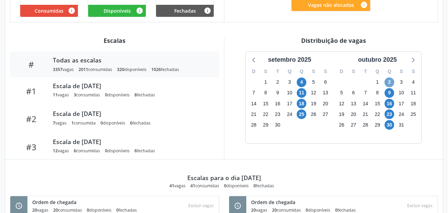
scroll to position [240, 0]
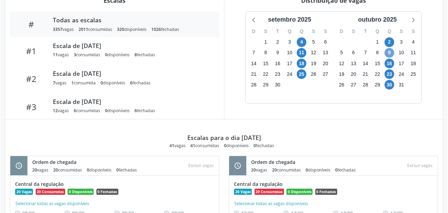
click at [391, 51] on span "9" at bounding box center [390, 53] width 10 height 10
click at [392, 62] on span "16" at bounding box center [390, 64] width 10 height 10
click at [393, 73] on span "23" at bounding box center [390, 74] width 10 height 10
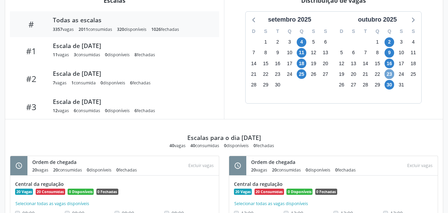
click at [393, 73] on span "23" at bounding box center [390, 74] width 10 height 10
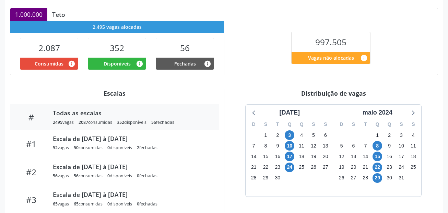
scroll to position [186, 0]
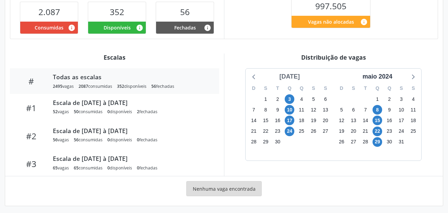
click at [298, 75] on div "[DATE]" at bounding box center [290, 76] width 26 height 9
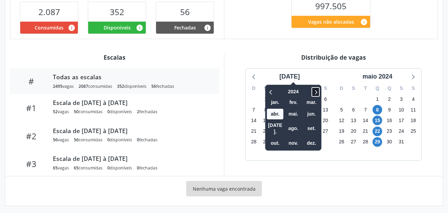
click at [315, 88] on icon at bounding box center [315, 92] width 7 height 8
click at [307, 124] on span "set." at bounding box center [311, 129] width 16 height 11
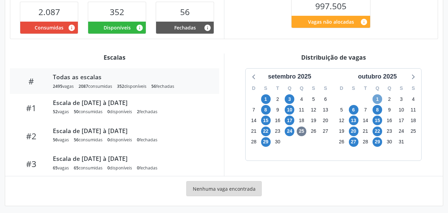
click at [379, 96] on span "1" at bounding box center [378, 99] width 10 height 10
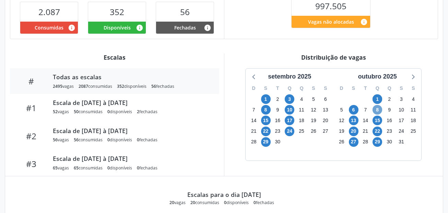
click at [376, 106] on span "8" at bounding box center [378, 110] width 10 height 10
drag, startPoint x: 376, startPoint y: 106, endPoint x: 378, endPoint y: 111, distance: 4.6
click at [378, 111] on span "8" at bounding box center [378, 110] width 10 height 10
click at [379, 116] on span "15" at bounding box center [378, 121] width 10 height 10
click at [380, 119] on span "15" at bounding box center [378, 121] width 10 height 10
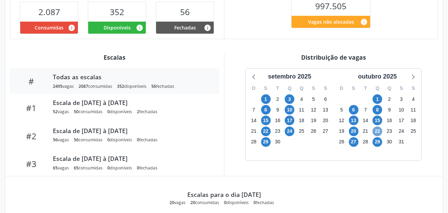
click at [379, 131] on span "22" at bounding box center [378, 132] width 10 height 10
click at [376, 139] on span "29" at bounding box center [378, 142] width 10 height 10
click at [358, 137] on span "27" at bounding box center [354, 142] width 10 height 10
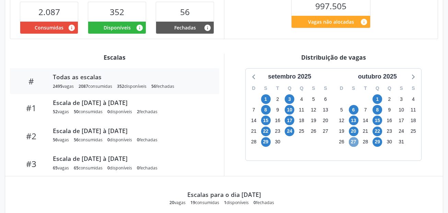
click at [358, 137] on span "27" at bounding box center [354, 142] width 10 height 10
click at [355, 129] on span "20" at bounding box center [354, 132] width 10 height 10
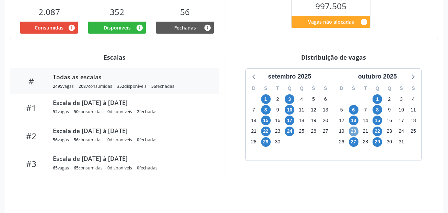
click at [355, 129] on span "20" at bounding box center [354, 132] width 10 height 10
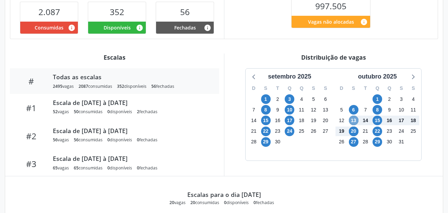
click at [353, 119] on span "13" at bounding box center [354, 121] width 10 height 10
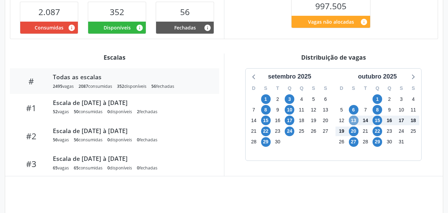
click at [353, 119] on span "13" at bounding box center [354, 121] width 10 height 10
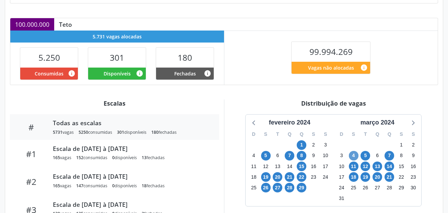
scroll to position [172, 0]
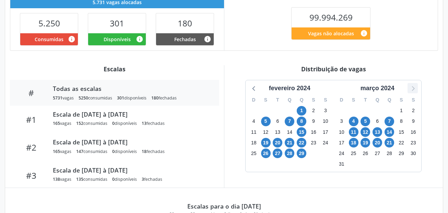
click at [415, 89] on icon at bounding box center [413, 88] width 3 height 5
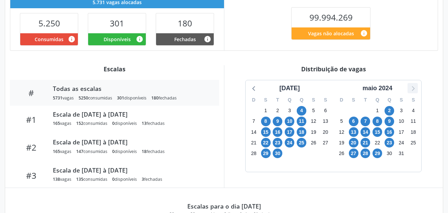
click at [415, 89] on icon at bounding box center [413, 88] width 3 height 5
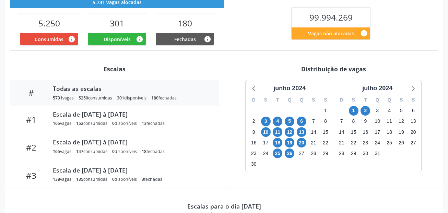
click at [300, 93] on div "D S T Q Q S S 26 27 28 29 30 31 1 2 3 4 5 6 7 8 9 10 11 12 13 14 15 16 17 18 19…" at bounding box center [290, 132] width 88 height 79
click at [302, 90] on div "junho 2024" at bounding box center [290, 88] width 38 height 9
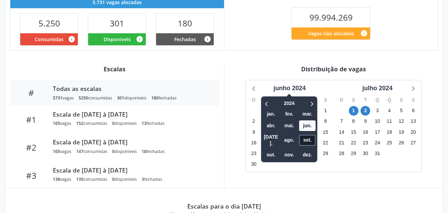
click at [315, 141] on span "set." at bounding box center [307, 140] width 16 height 11
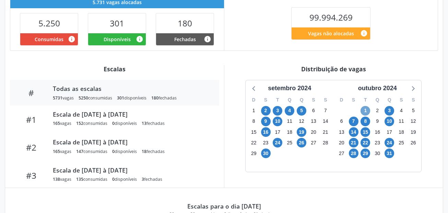
click at [367, 111] on span "1" at bounding box center [366, 111] width 10 height 10
click at [367, 113] on span "1" at bounding box center [366, 111] width 10 height 10
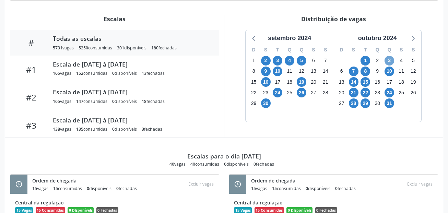
click at [392, 58] on span "3" at bounding box center [390, 61] width 10 height 10
click at [351, 70] on span "7" at bounding box center [354, 72] width 10 height 10
click at [350, 67] on div "7" at bounding box center [354, 71] width 10 height 11
click at [350, 72] on span "7" at bounding box center [354, 72] width 10 height 10
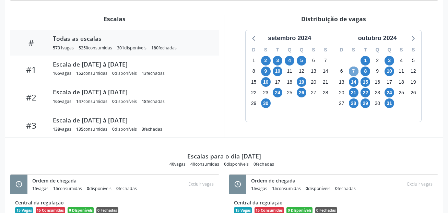
click at [350, 72] on span "7" at bounding box center [354, 72] width 10 height 10
click at [365, 71] on span "8" at bounding box center [366, 72] width 10 height 10
click at [392, 75] on span "10" at bounding box center [390, 72] width 10 height 10
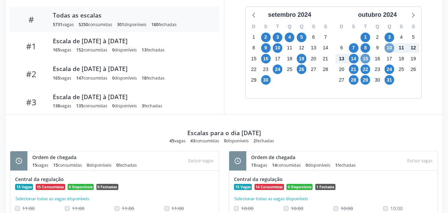
scroll to position [256, 0]
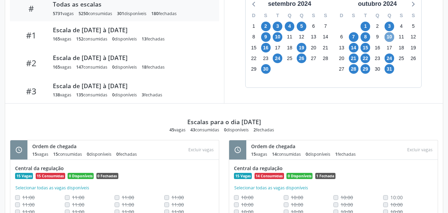
click at [392, 34] on span "10" at bounding box center [390, 37] width 10 height 10
drag, startPoint x: 392, startPoint y: 34, endPoint x: 395, endPoint y: 38, distance: 5.6
click at [395, 9] on div "outubro 2024" at bounding box center [378, 3] width 44 height 9
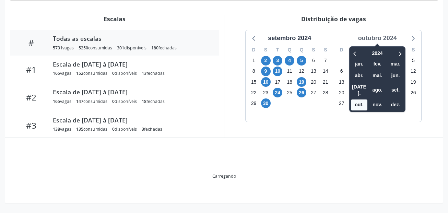
scroll to position [222, 0]
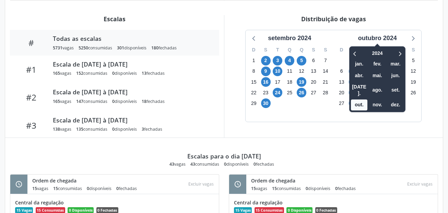
click at [335, 108] on div "D S T Q Q S S 29 30 1 2 3 4 5 6 7 8 9 10 11 12 13 14 15 16 17 18 19 20 21 22 23…" at bounding box center [378, 82] width 88 height 79
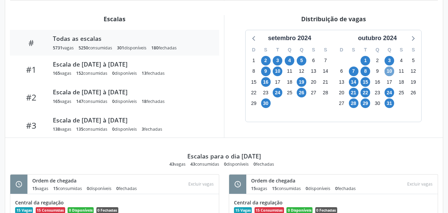
click at [394, 79] on div "D S T Q Q S S 29 30 1 2 3 4 5 6 7 8 9 10 11 12 13 14 15 16 17 18 19 20 21 22 23…" at bounding box center [378, 82] width 88 height 79
click at [388, 69] on span "10" at bounding box center [390, 72] width 10 height 10
click at [351, 81] on span "14" at bounding box center [354, 82] width 10 height 10
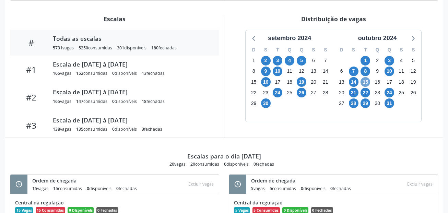
click at [366, 81] on span "15" at bounding box center [366, 82] width 10 height 10
click at [351, 92] on span "21" at bounding box center [354, 93] width 10 height 10
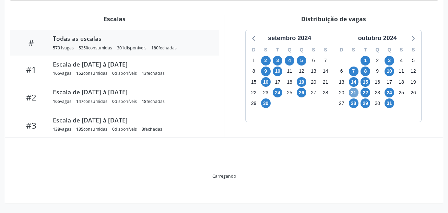
click at [351, 92] on span "21" at bounding box center [354, 93] width 10 height 10
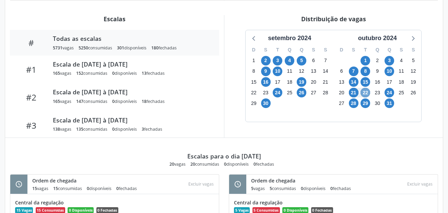
click at [367, 93] on span "22" at bounding box center [366, 93] width 10 height 10
click at [390, 94] on span "24" at bounding box center [390, 93] width 10 height 10
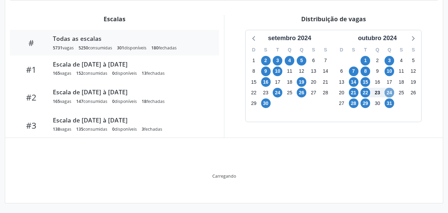
click at [390, 94] on span "24" at bounding box center [390, 93] width 10 height 10
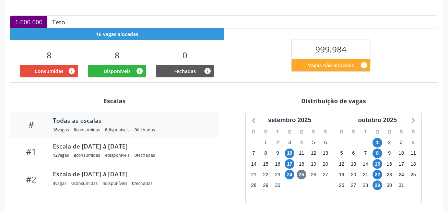
scroll to position [175, 0]
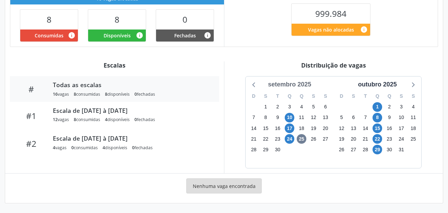
click at [303, 85] on div "setembro 2025" at bounding box center [289, 84] width 49 height 9
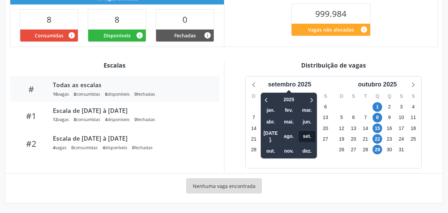
click at [309, 133] on span "set." at bounding box center [307, 136] width 16 height 11
click at [380, 104] on span "1" at bounding box center [378, 107] width 10 height 10
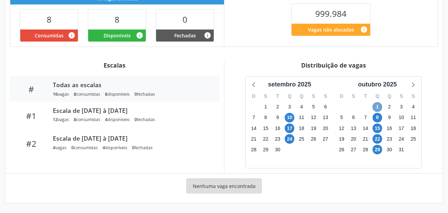
click at [380, 104] on span "1" at bounding box center [378, 107] width 10 height 10
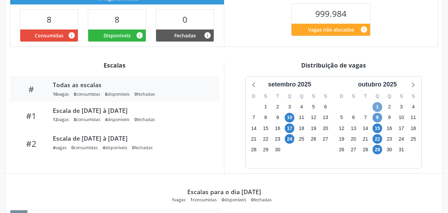
scroll to position [210, 0]
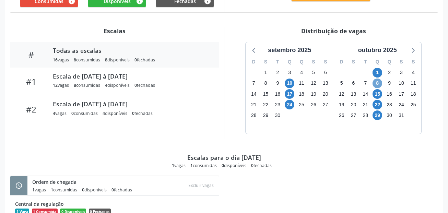
click at [379, 80] on span "8" at bounding box center [378, 84] width 10 height 10
drag, startPoint x: 379, startPoint y: 80, endPoint x: 381, endPoint y: 83, distance: 4.0
click at [379, 80] on span "8" at bounding box center [378, 84] width 10 height 10
click at [380, 95] on span "15" at bounding box center [378, 94] width 10 height 10
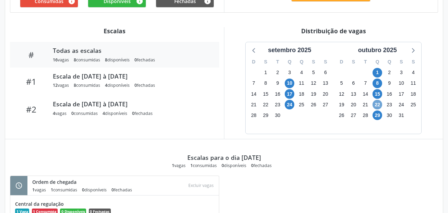
click at [377, 105] on span "22" at bounding box center [378, 105] width 10 height 10
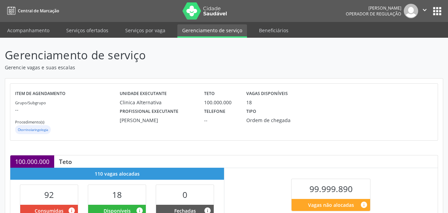
scroll to position [172, 0]
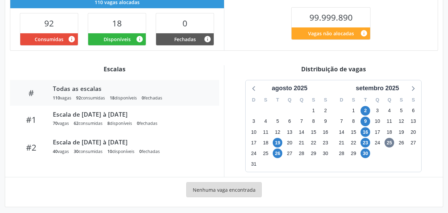
click at [288, 88] on div "agosto 2025" at bounding box center [289, 88] width 41 height 9
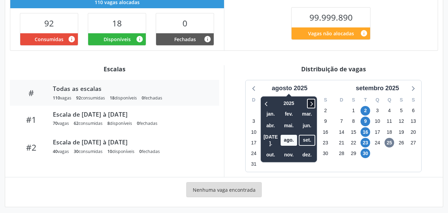
click at [311, 106] on icon at bounding box center [311, 104] width 7 height 8
click at [267, 101] on icon at bounding box center [266, 104] width 7 height 8
click at [310, 136] on span "set." at bounding box center [307, 140] width 16 height 11
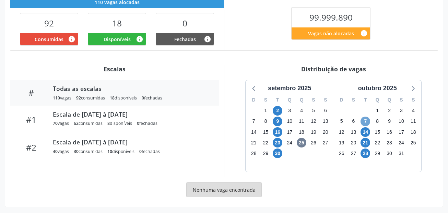
click at [365, 120] on span "7" at bounding box center [366, 122] width 10 height 10
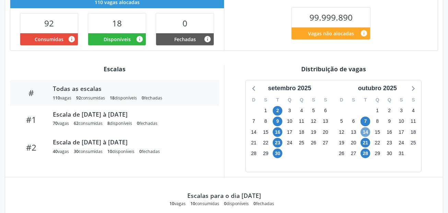
click at [367, 131] on span "14" at bounding box center [366, 132] width 10 height 10
click at [367, 142] on span "21" at bounding box center [366, 143] width 10 height 10
click at [366, 153] on span "28" at bounding box center [366, 154] width 10 height 10
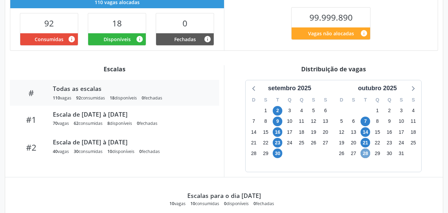
click at [366, 153] on span "28" at bounding box center [366, 154] width 10 height 10
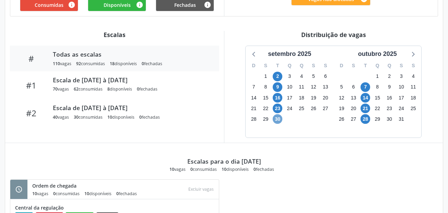
click at [278, 119] on span "30" at bounding box center [278, 119] width 10 height 10
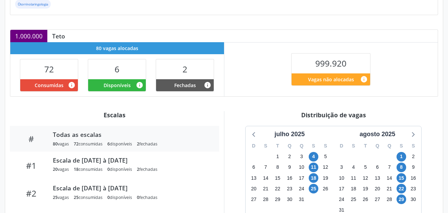
scroll to position [172, 0]
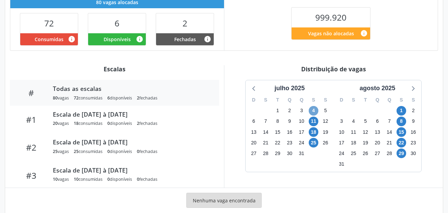
click at [315, 110] on span "4" at bounding box center [314, 111] width 10 height 10
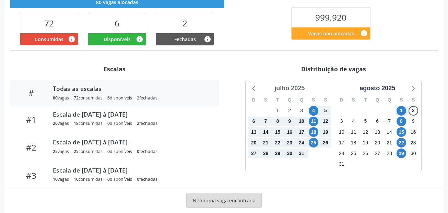
drag, startPoint x: 297, startPoint y: 85, endPoint x: 304, endPoint y: 93, distance: 10.4
click at [297, 86] on div "julho 2025" at bounding box center [290, 88] width 36 height 9
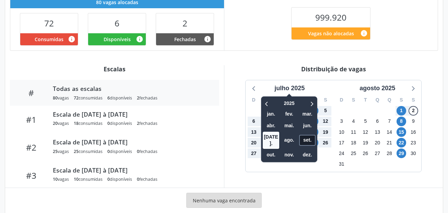
click at [308, 138] on span "set." at bounding box center [307, 140] width 16 height 11
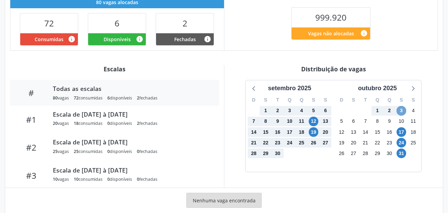
click at [400, 111] on span "3" at bounding box center [402, 111] width 10 height 10
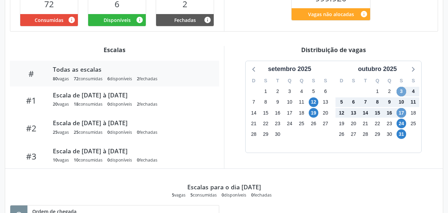
scroll to position [206, 0]
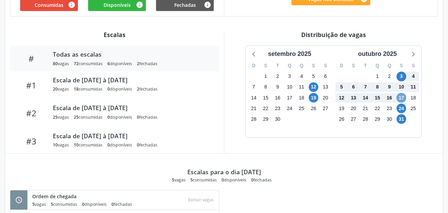
click at [403, 98] on span "17" at bounding box center [402, 98] width 10 height 10
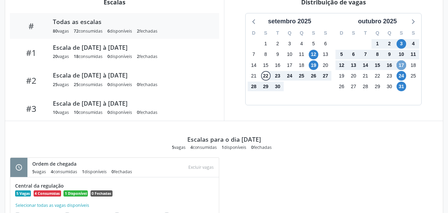
scroll to position [240, 0]
